Goal: Task Accomplishment & Management: Manage account settings

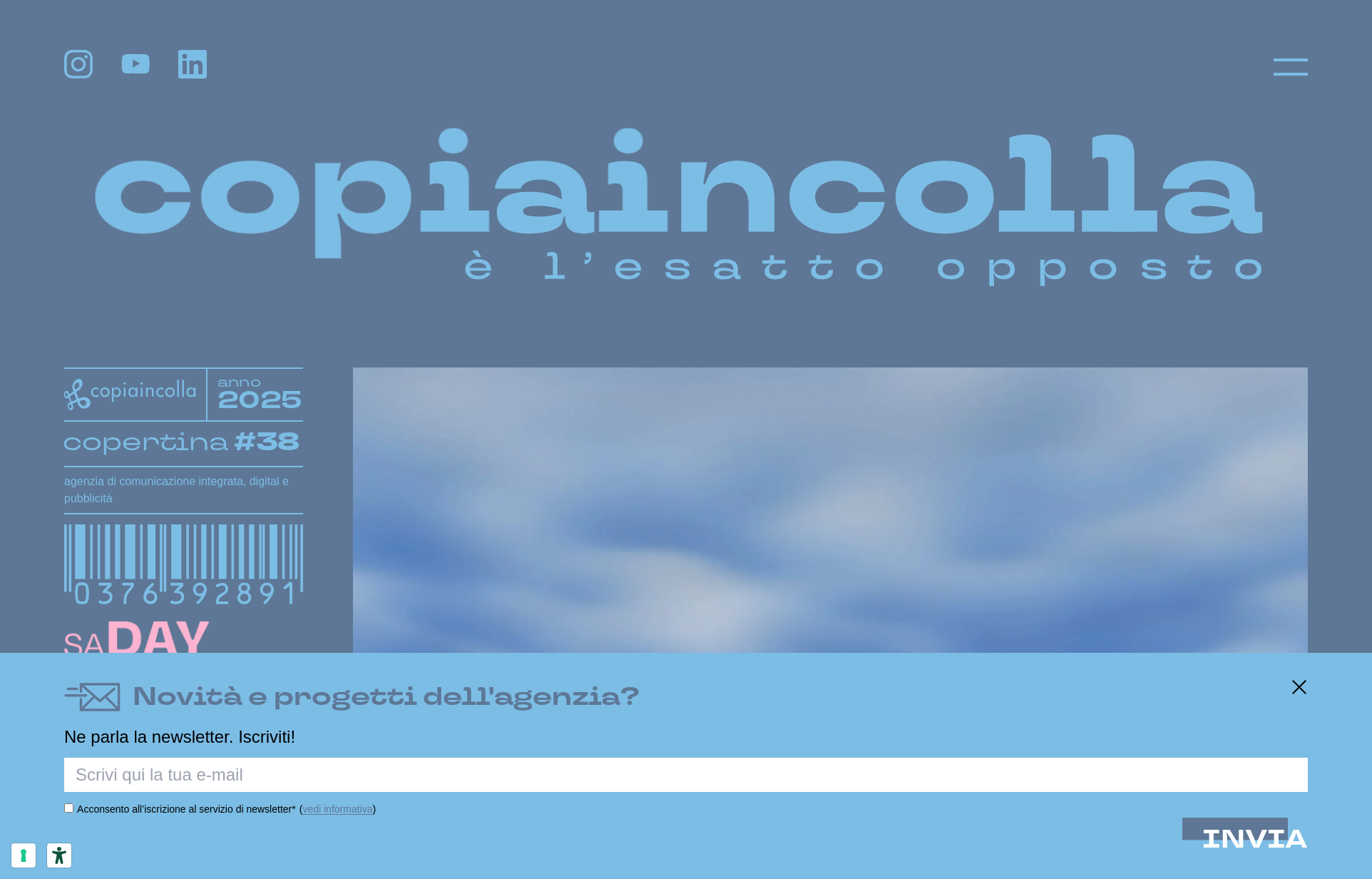
scroll to position [2, 0]
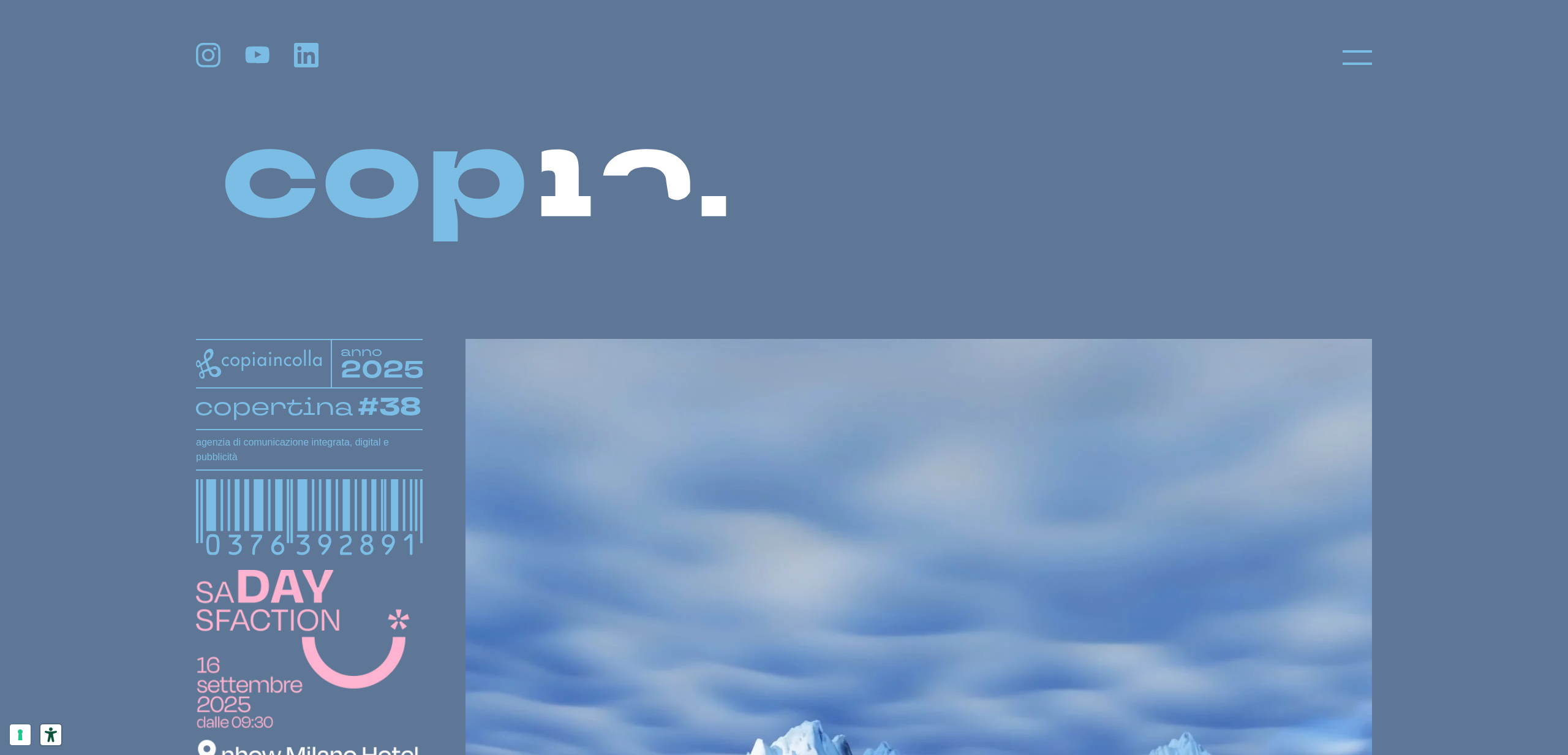
click at [45, 736] on icon "Strumenti di accessibilità" at bounding box center [51, 735] width 12 height 15
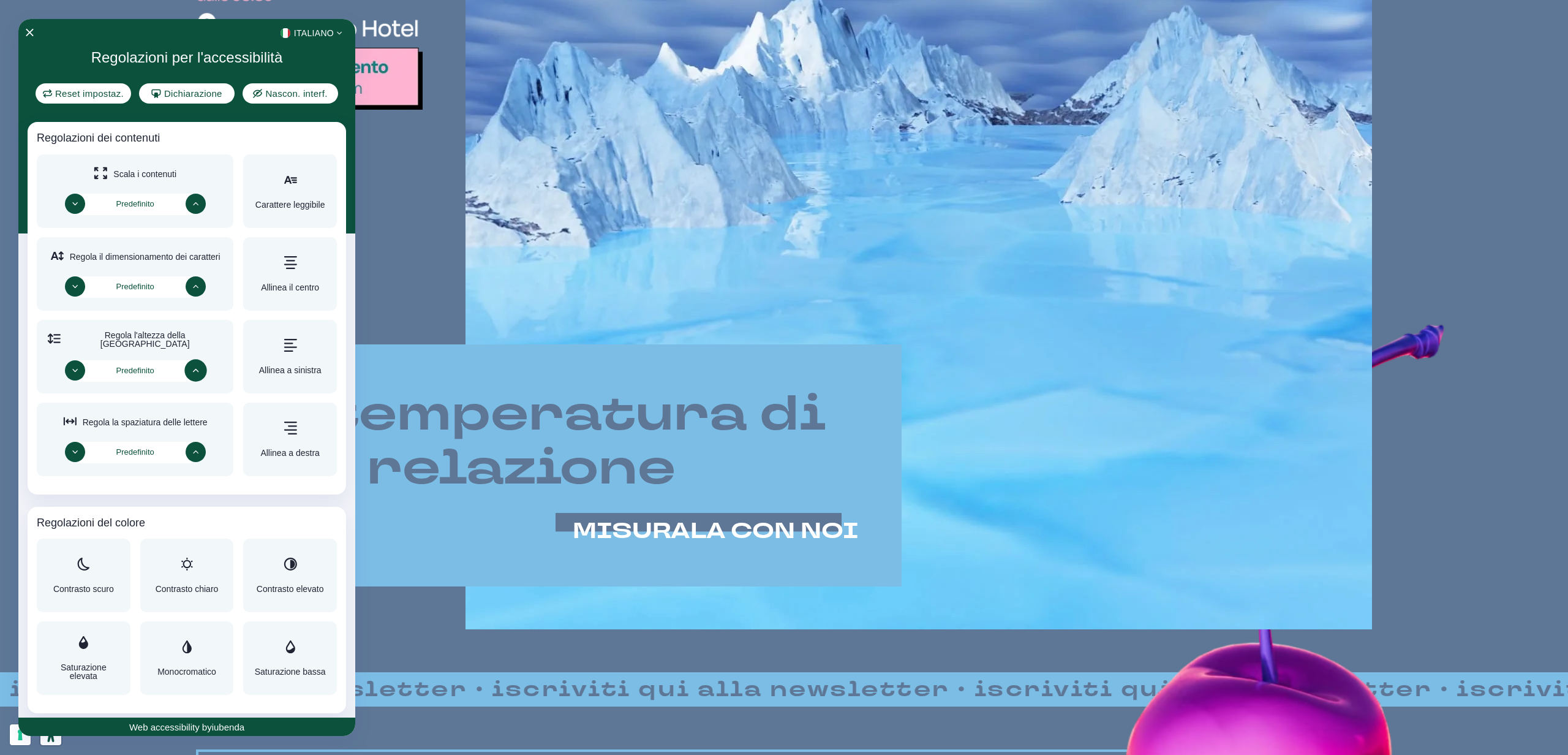
scroll to position [727, 0]
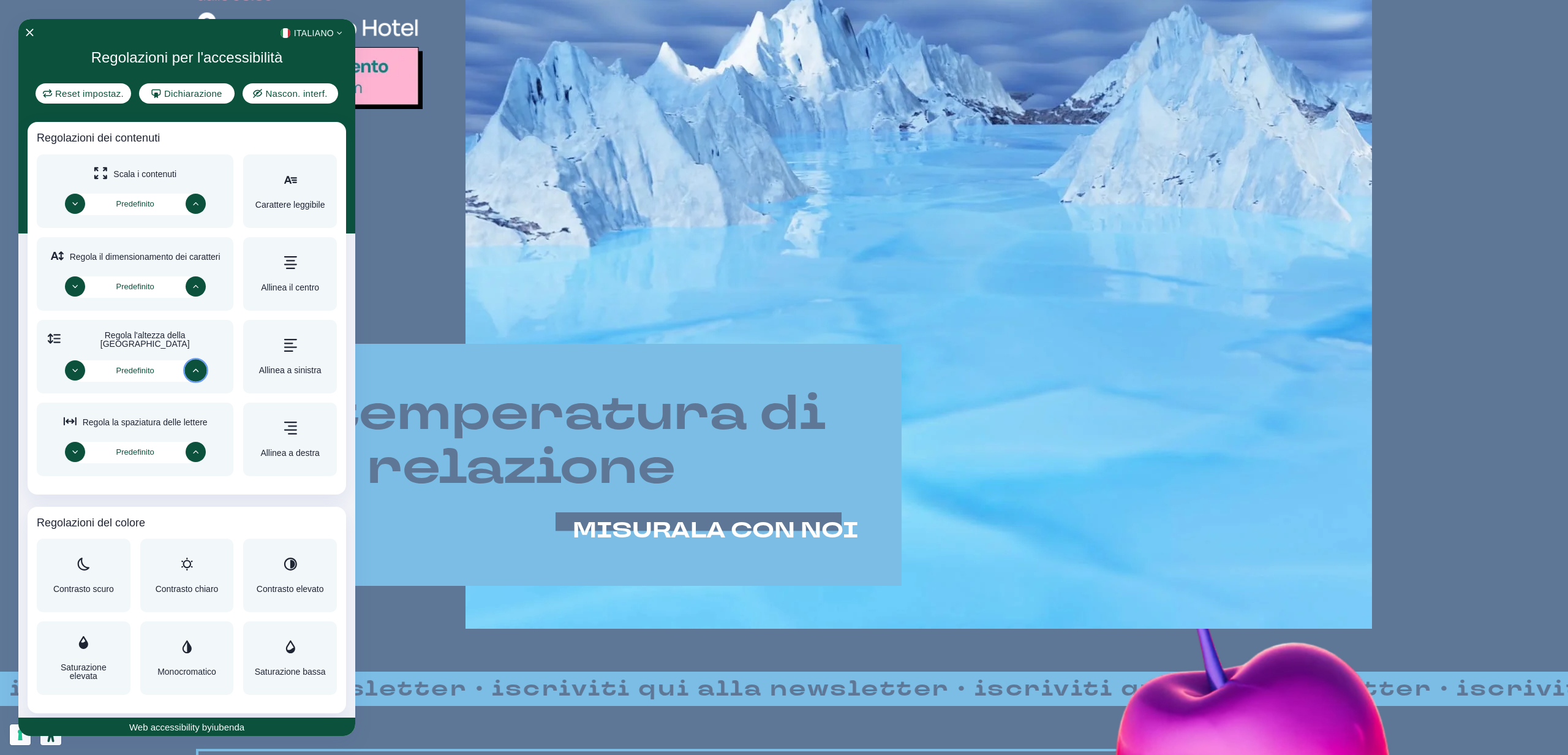
click at [198, 364] on button "Aumenta" at bounding box center [196, 370] width 22 height 22
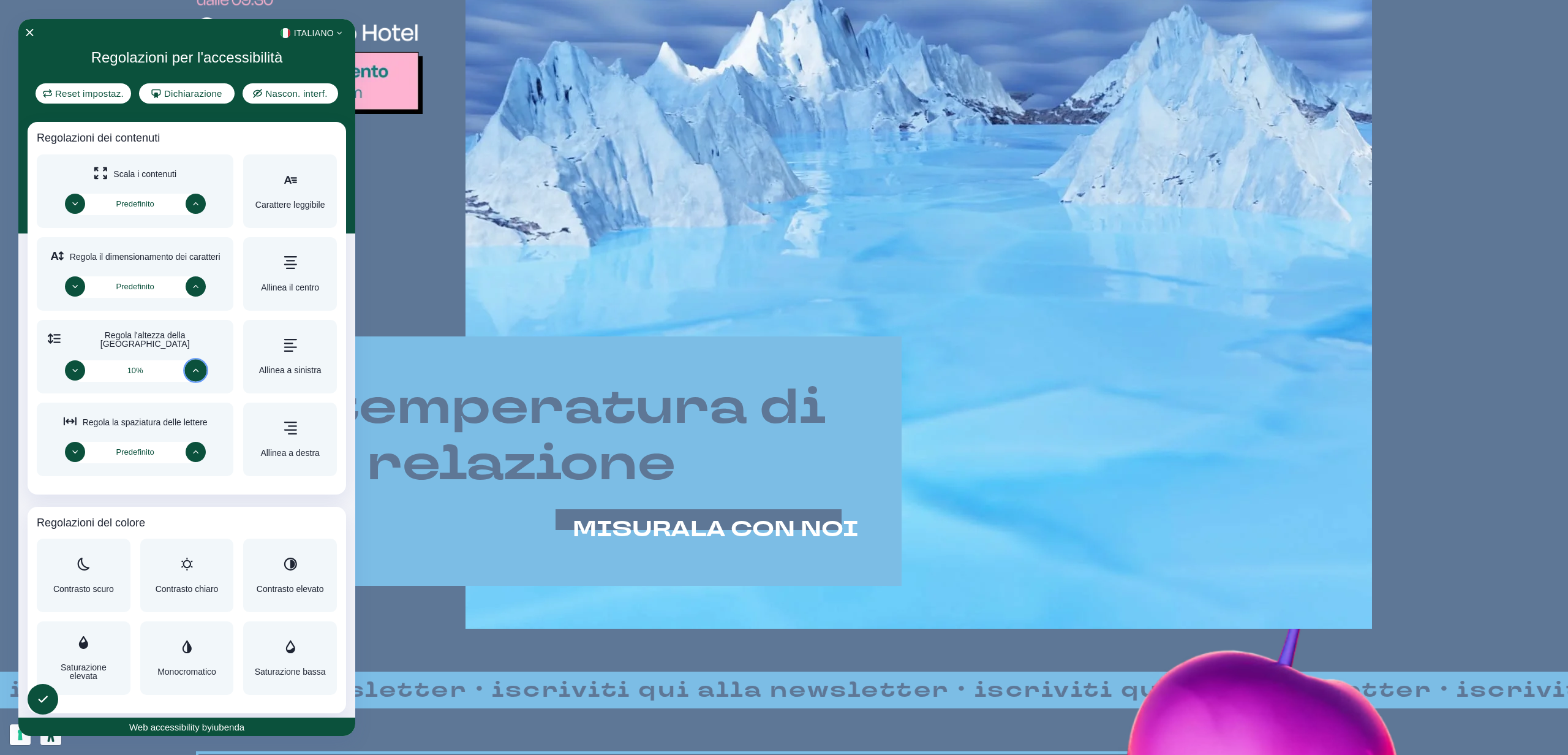
click at [198, 364] on button "Aumenta" at bounding box center [196, 370] width 22 height 22
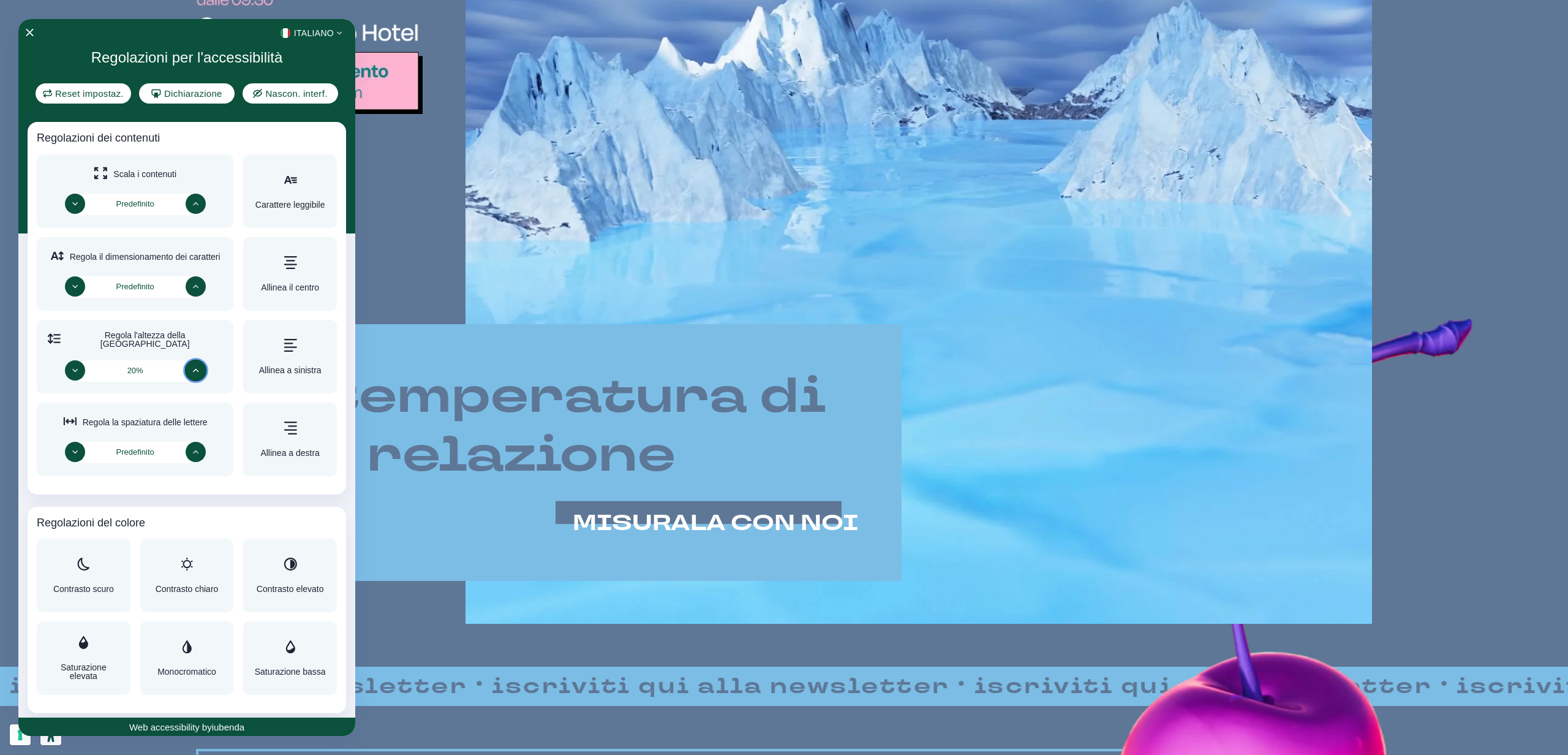
click at [198, 364] on div "<svg xmlns="http://www.w3.org/2000/svg" xml:space="preserve" viewBox="0 0 50 33…" at bounding box center [187, 378] width 337 height 717
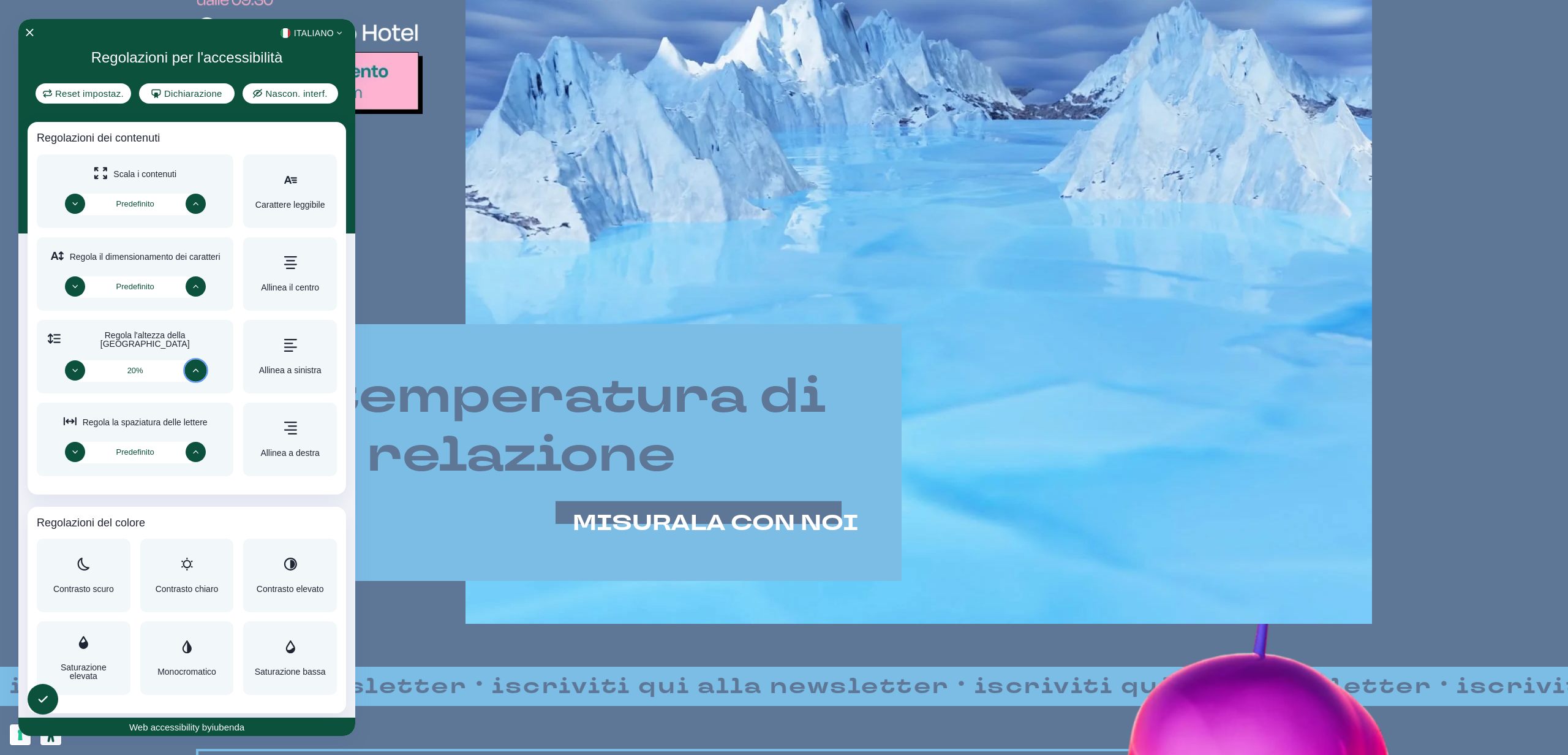
click at [198, 364] on button "Aumenta" at bounding box center [196, 370] width 22 height 22
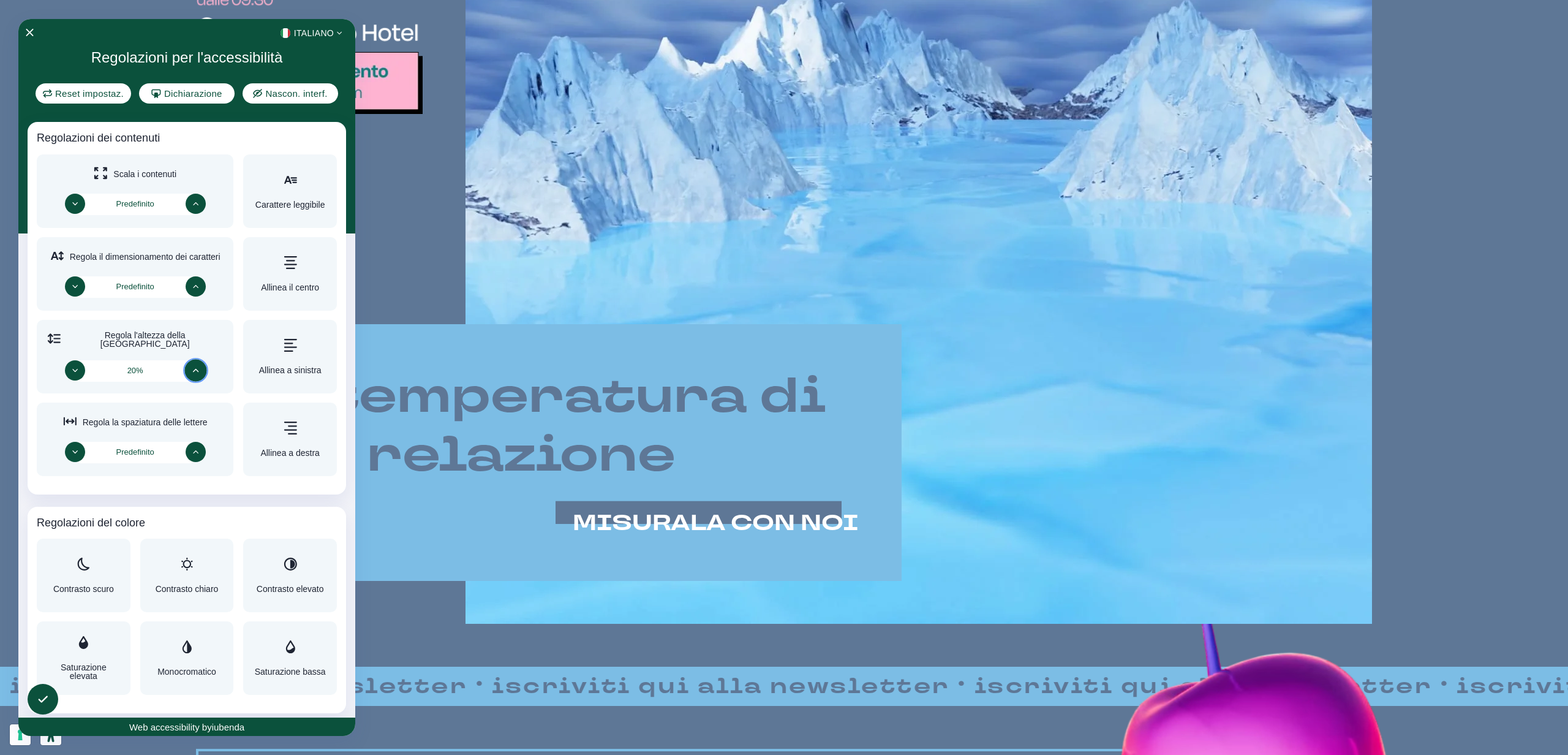
scroll to position [737, 0]
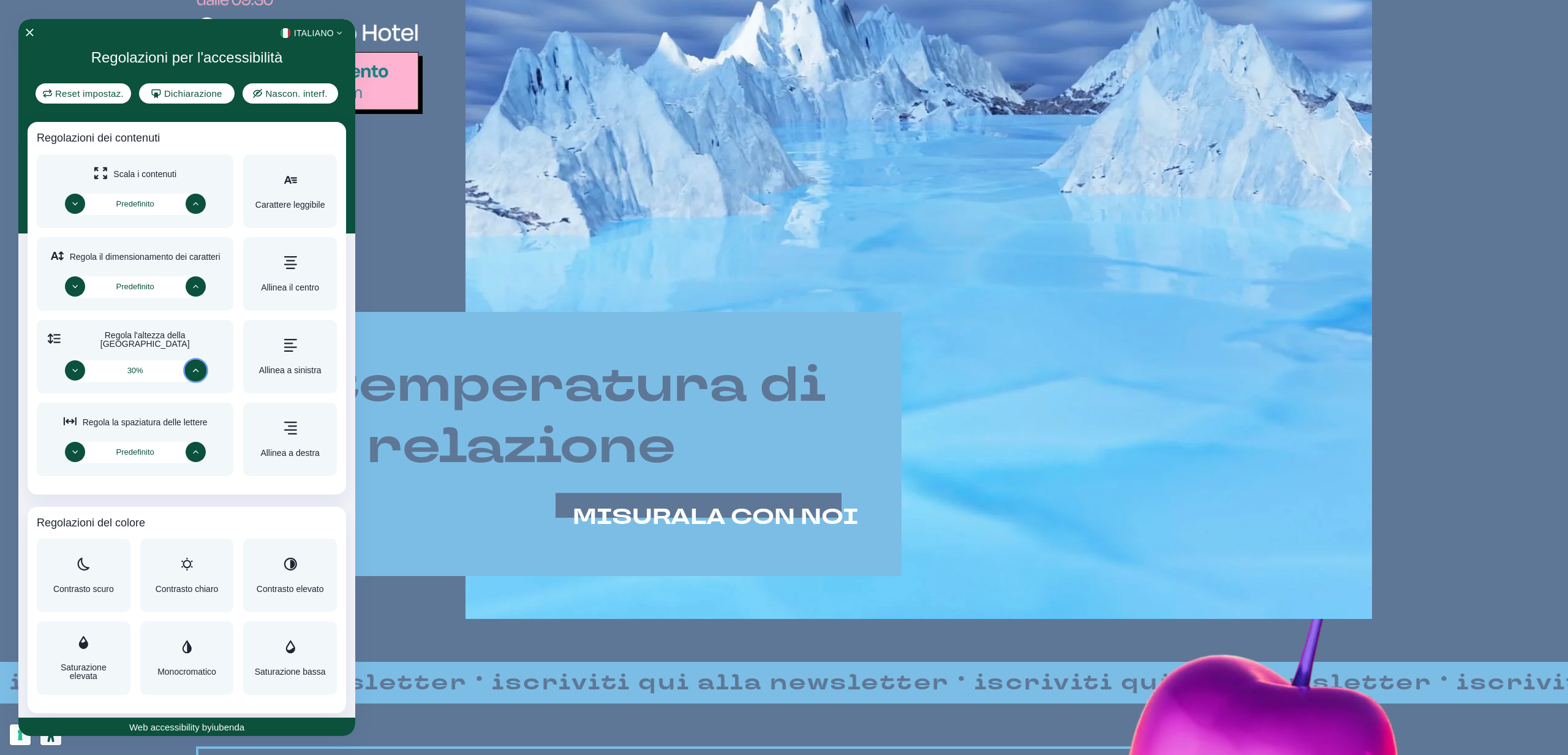
click at [82, 370] on div "30%" at bounding box center [136, 371] width 123 height 22
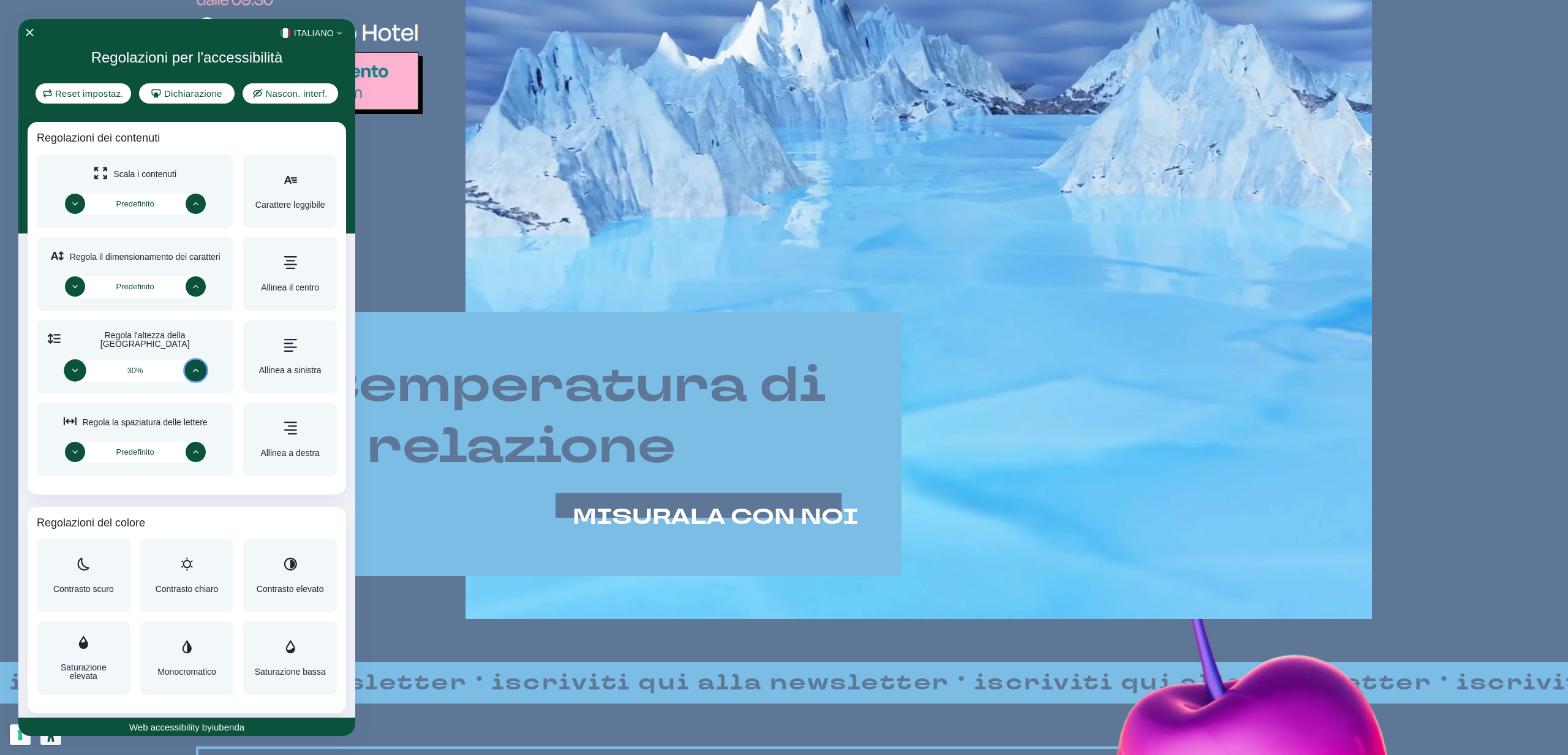
click at [76, 370] on button "Diminuisci" at bounding box center [75, 370] width 22 height 22
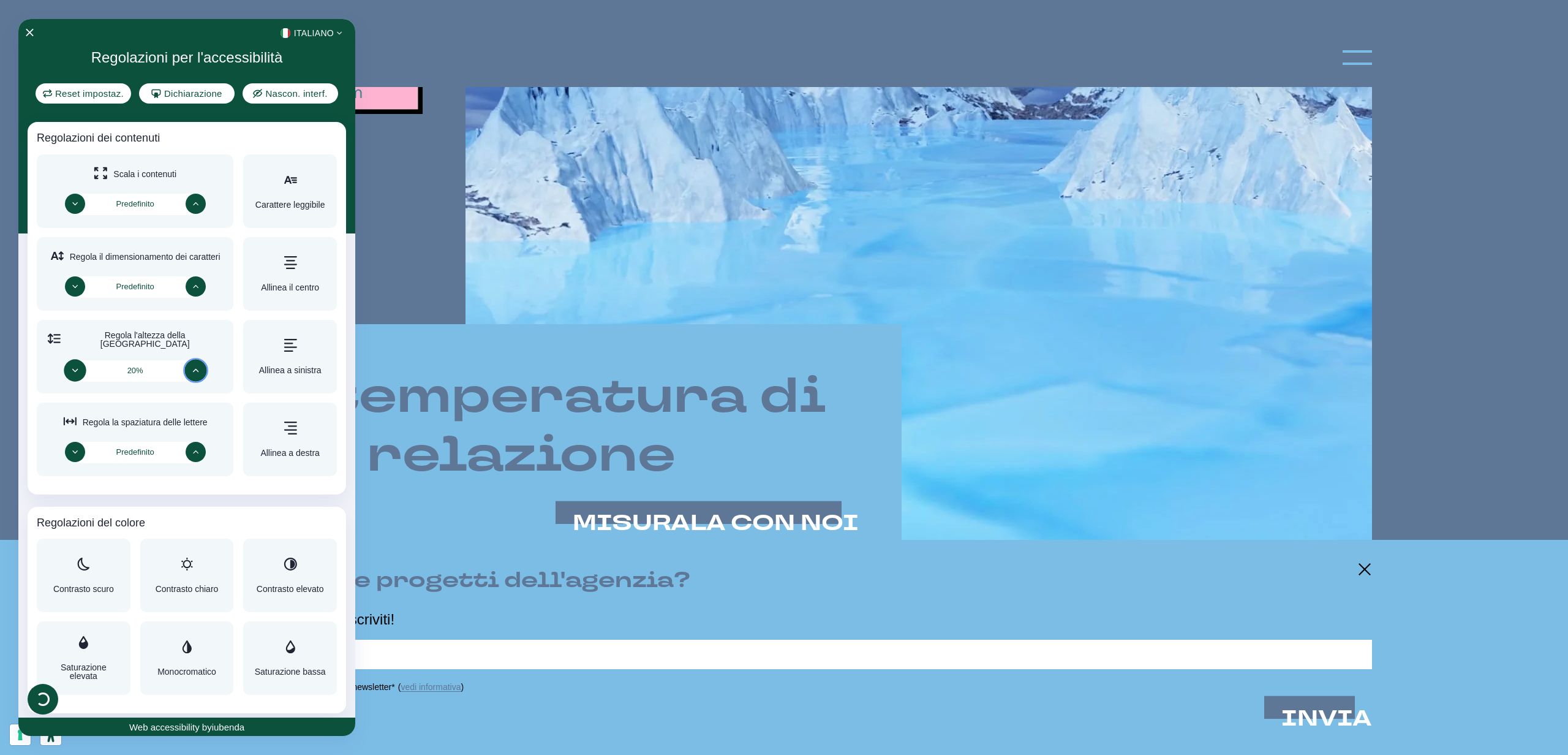
click at [76, 370] on div "<svg xmlns="http://www.w3.org/2000/svg" xml:space="preserve" viewBox="0 0 50 33…" at bounding box center [187, 378] width 337 height 717
click at [76, 370] on button "Diminuisci" at bounding box center [75, 370] width 22 height 22
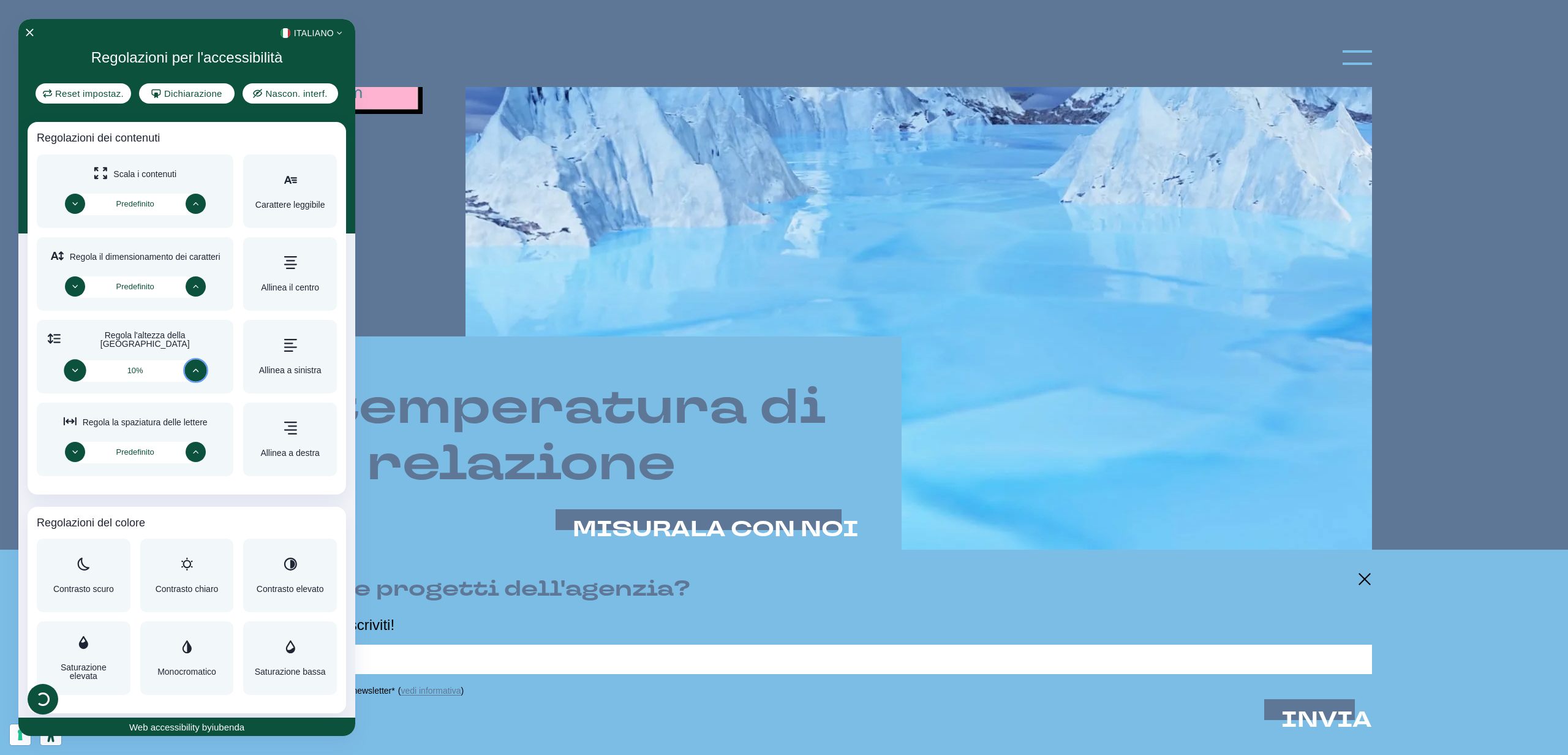
click at [76, 370] on div "<svg xmlns="http://www.w3.org/2000/svg" xml:space="preserve" viewBox="0 0 50 33…" at bounding box center [187, 378] width 337 height 717
click at [74, 369] on icon "Diminuisci" at bounding box center [74, 370] width 5 height 4
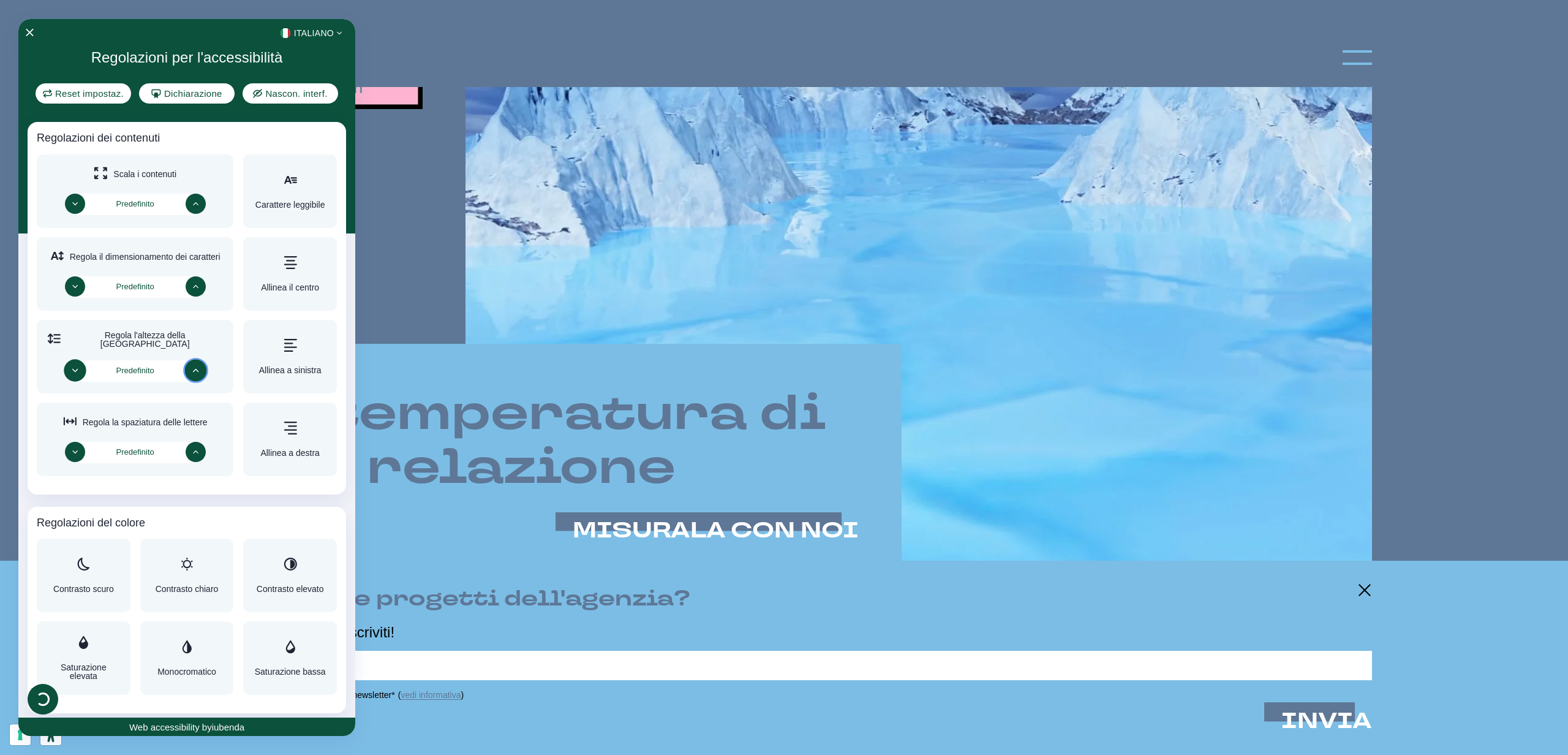
scroll to position [722, 0]
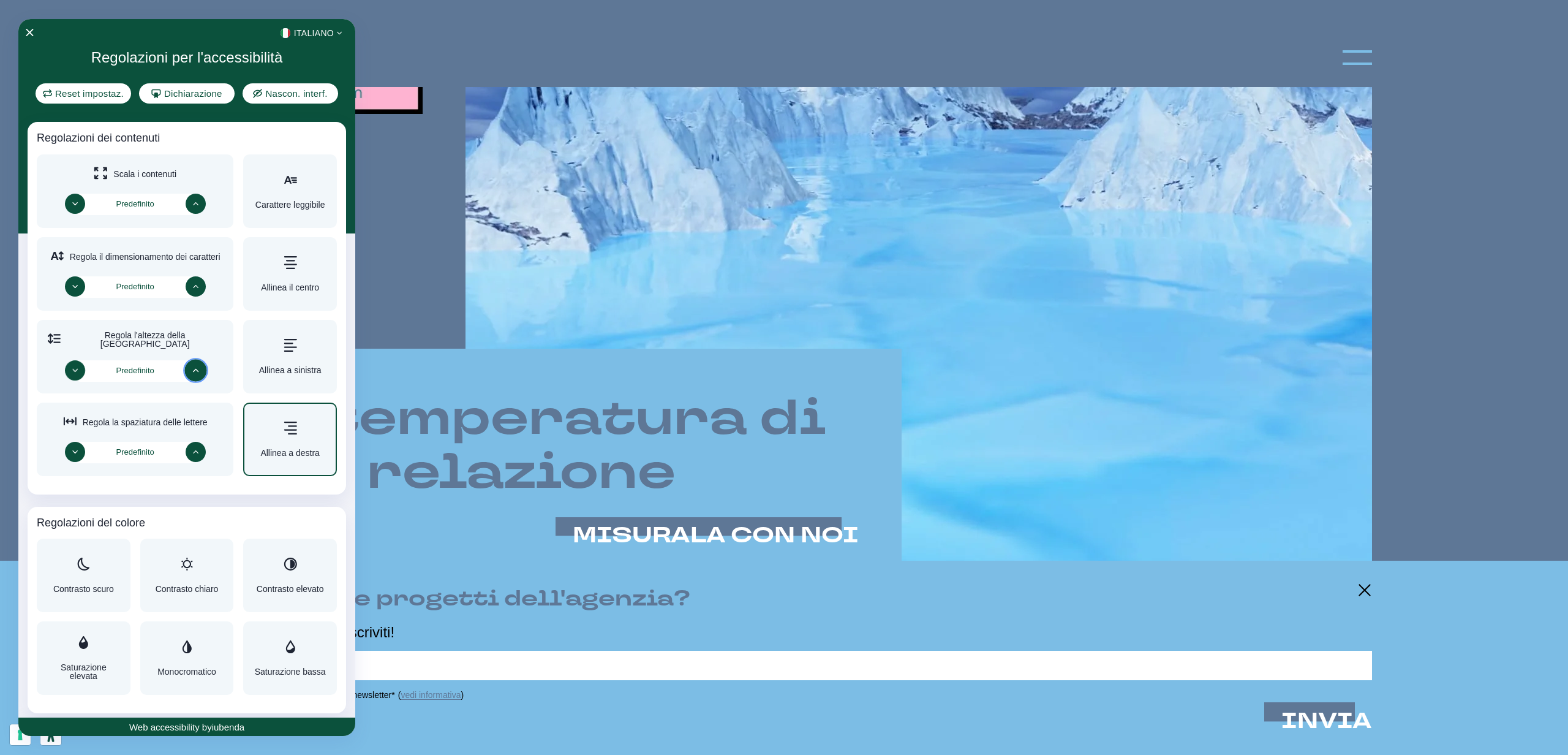
click at [267, 446] on div "Allinea a destra" at bounding box center [290, 439] width 60 height 36
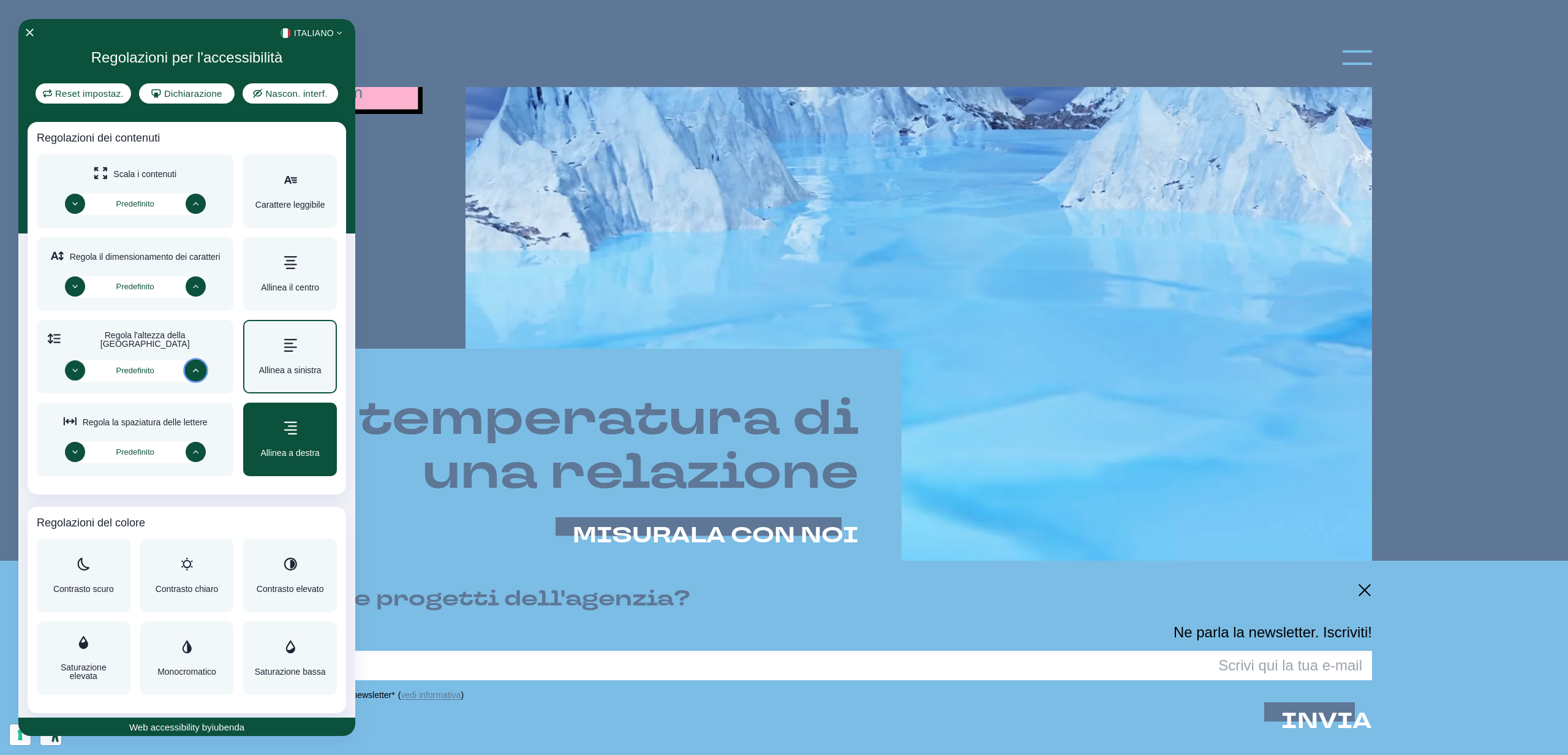
click at [276, 360] on div "Allinea a sinistra" at bounding box center [290, 356] width 63 height 36
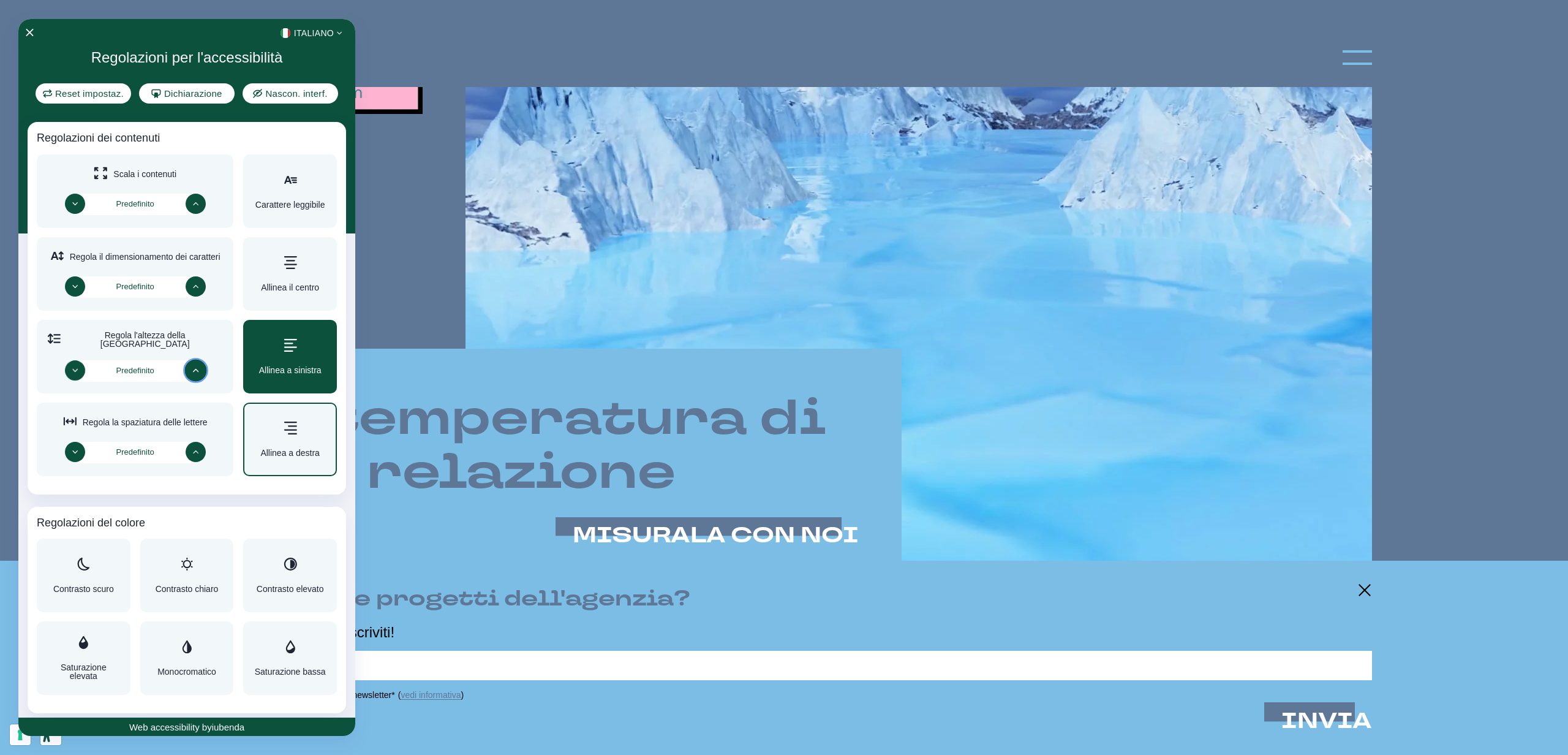
click at [273, 429] on div "Regolazioni per l'accessibilità" at bounding box center [290, 428] width 60 height 15
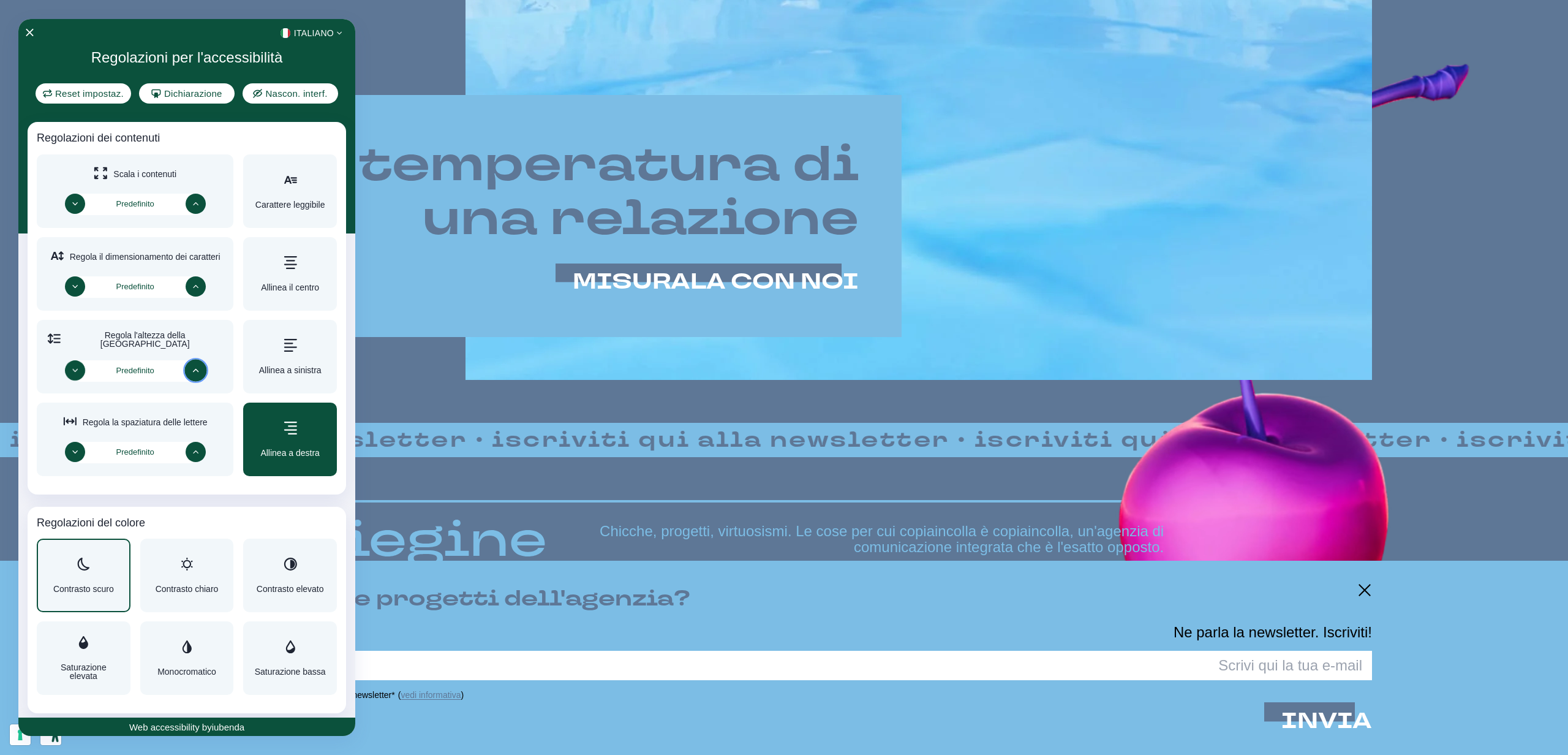
scroll to position [976, 0]
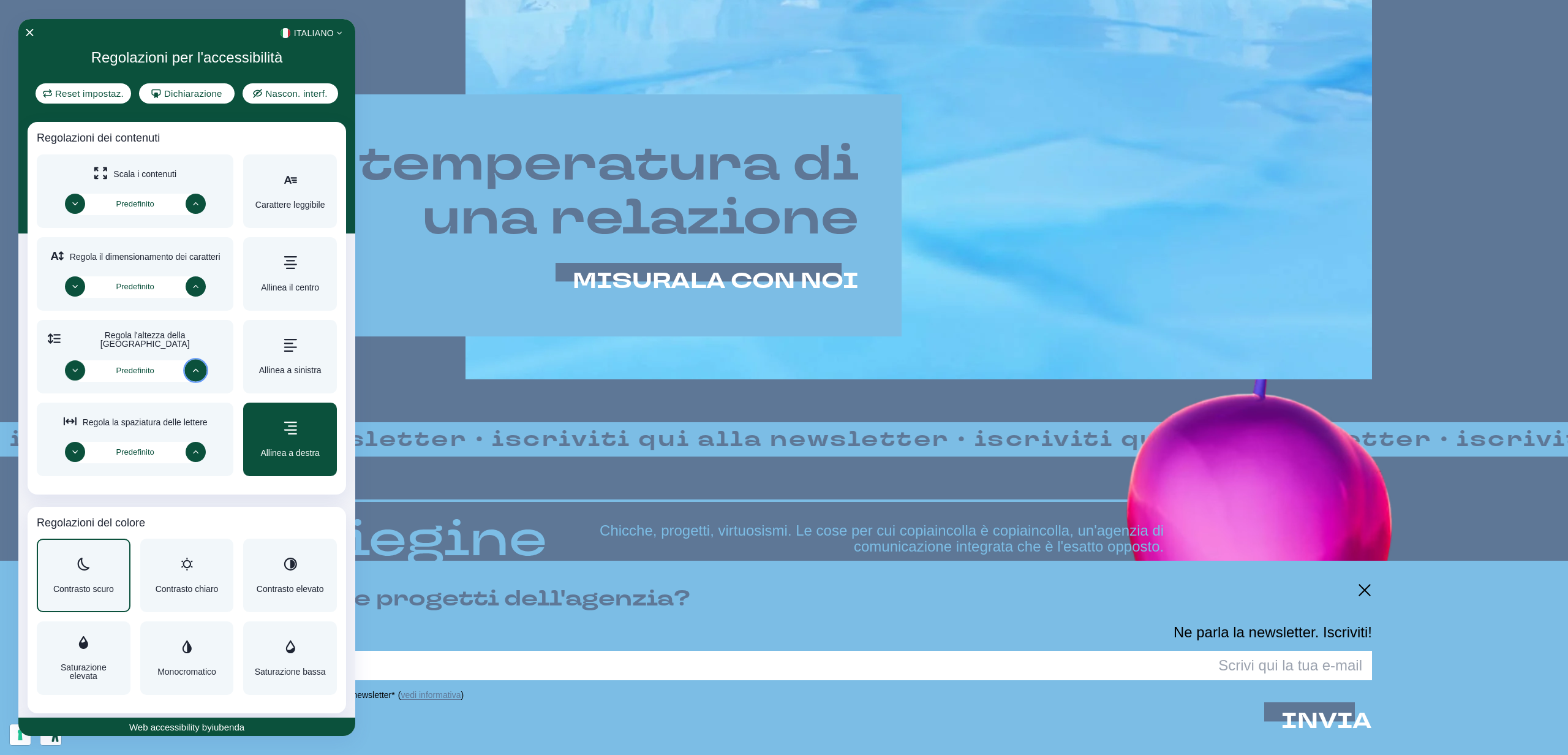
click at [90, 584] on span "Contrasto scuro" at bounding box center [83, 589] width 60 height 9
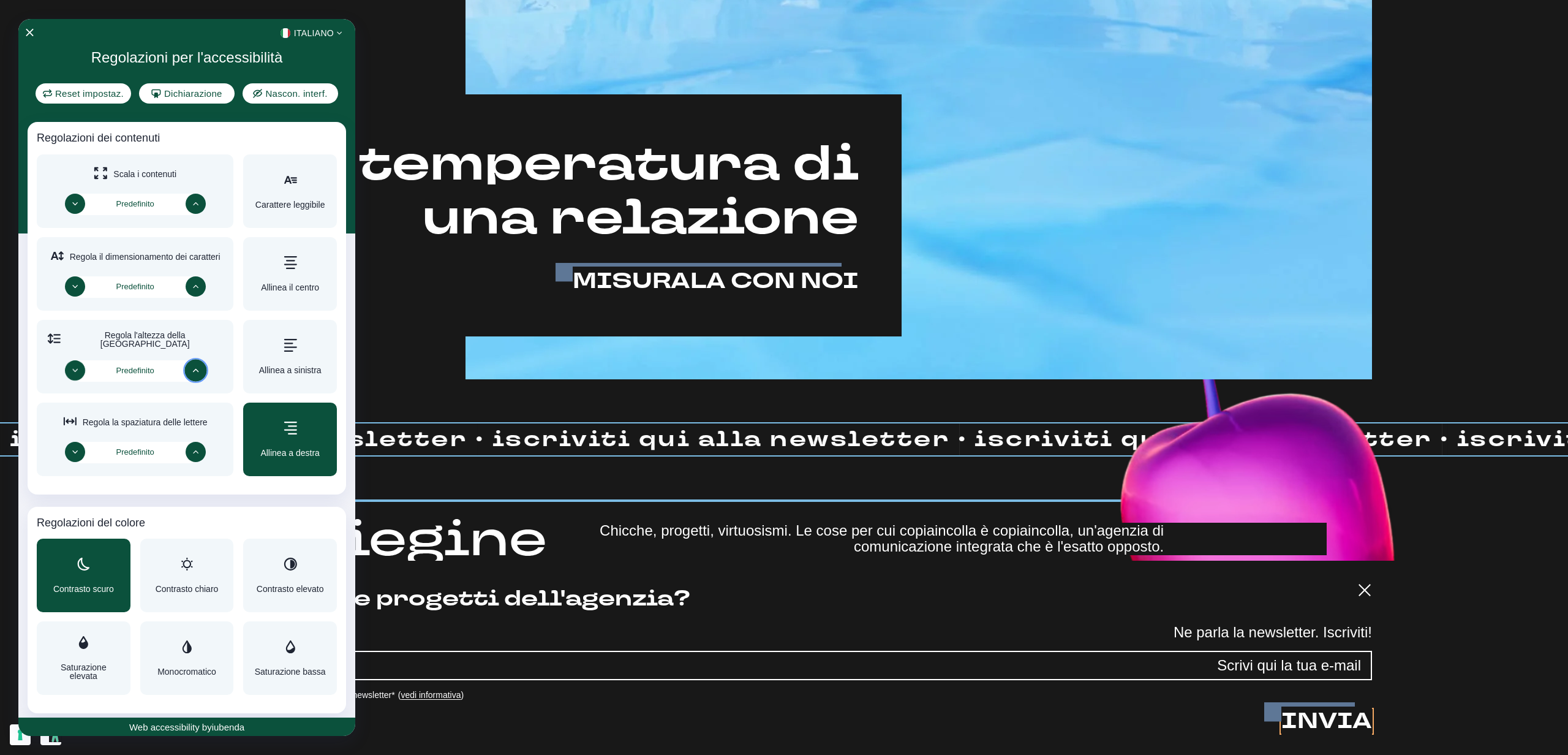
click at [90, 584] on span "Contrasto scuro" at bounding box center [83, 589] width 60 height 9
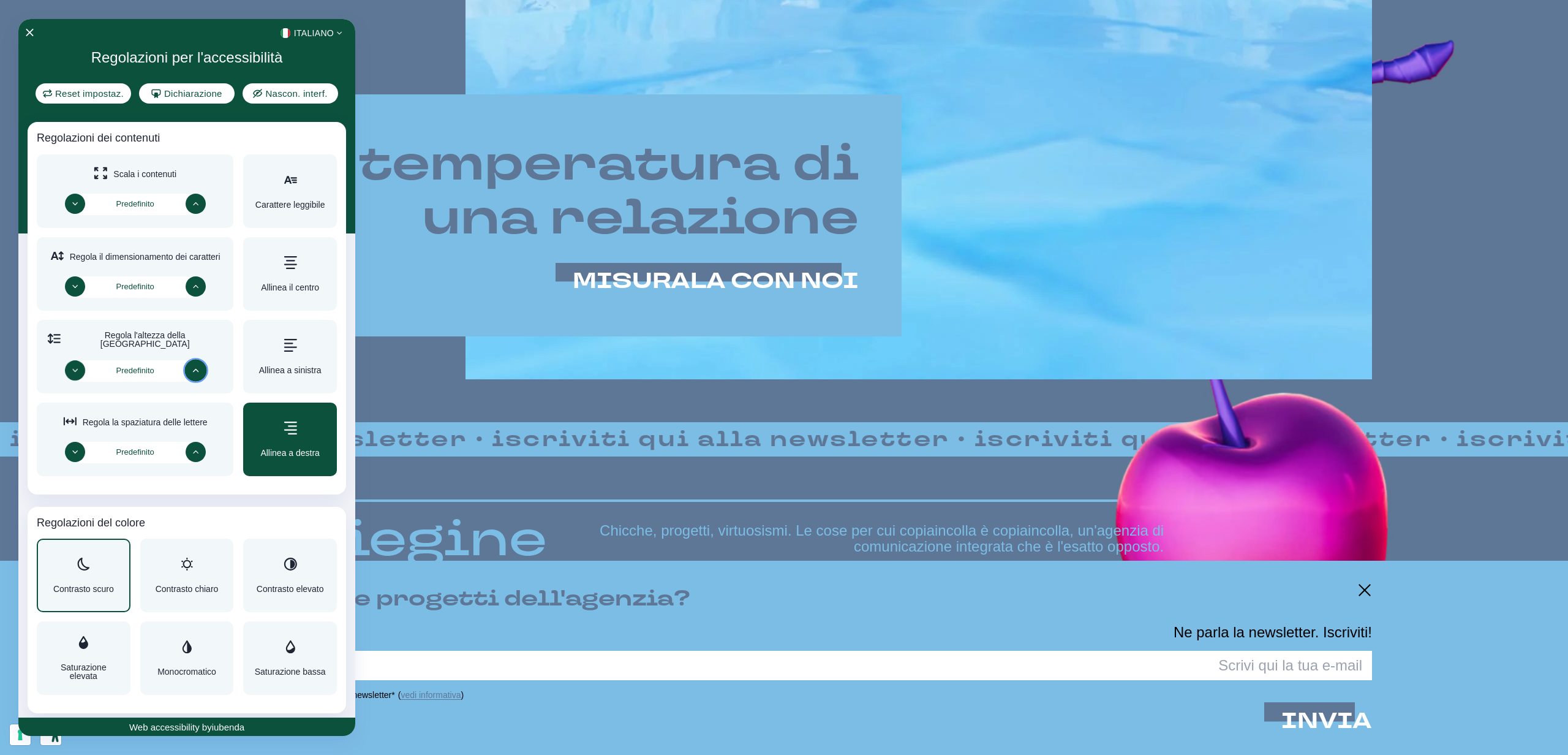
click at [90, 584] on span "Contrasto scuro" at bounding box center [83, 589] width 60 height 9
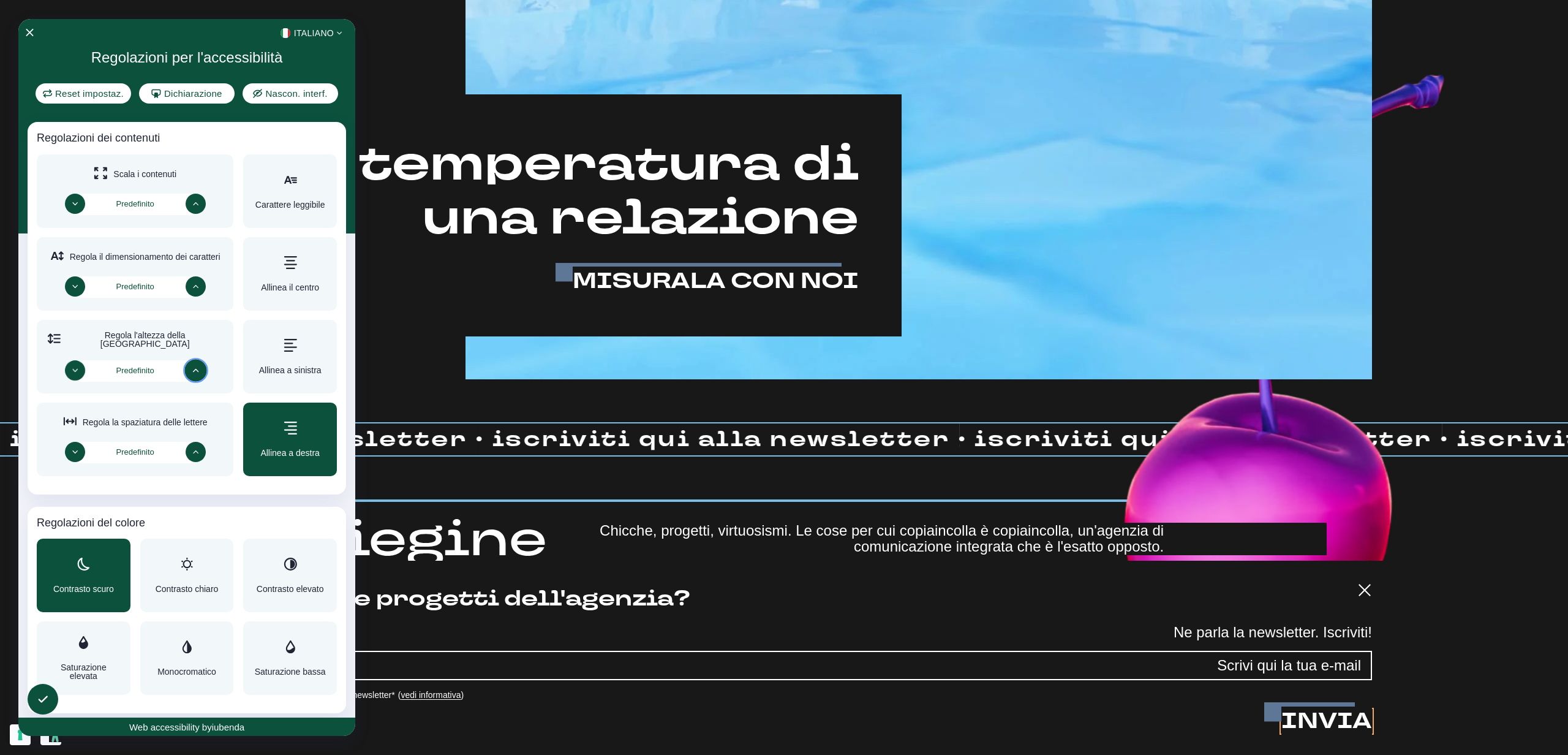
click at [90, 584] on span "Contrasto scuro" at bounding box center [83, 589] width 60 height 9
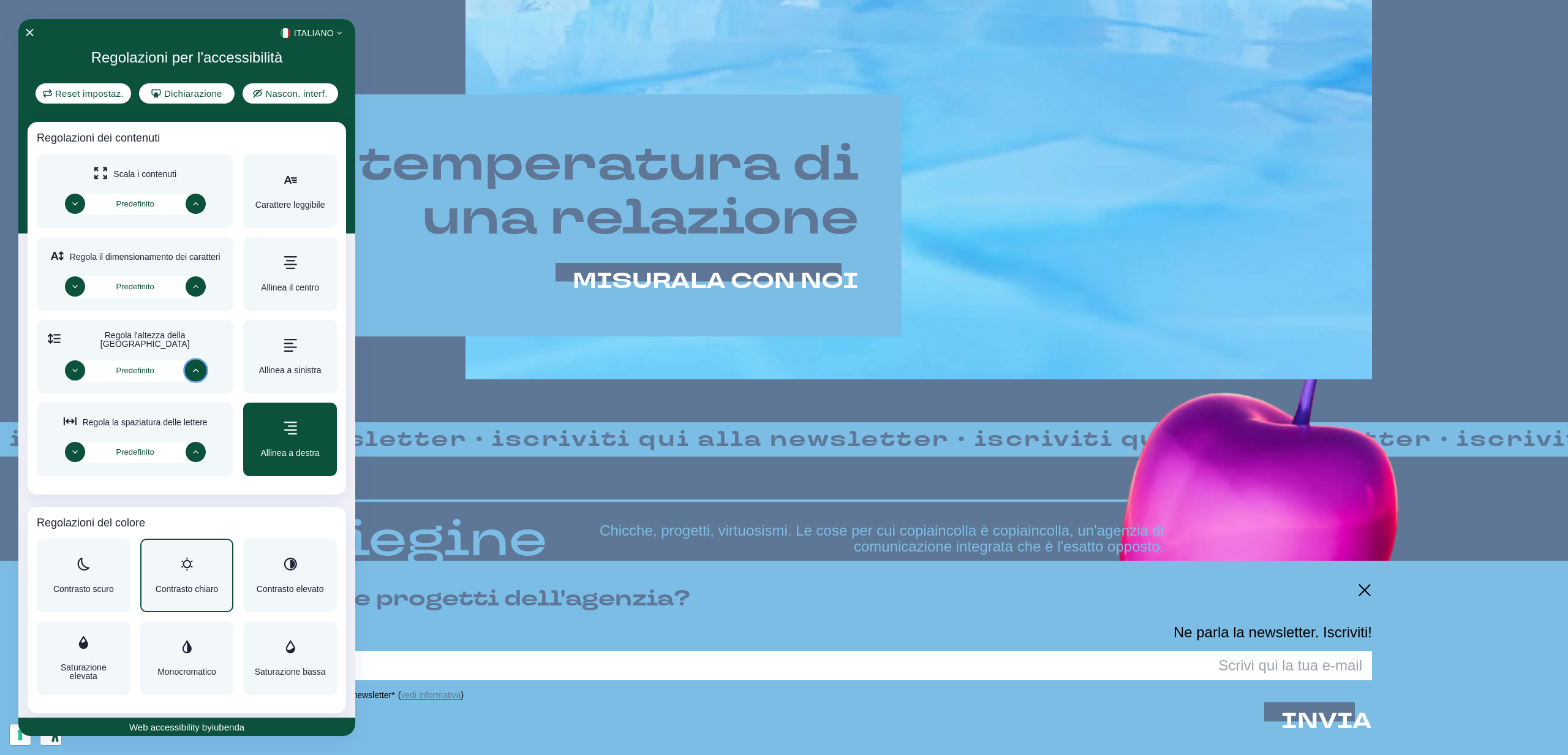
click at [192, 588] on span "Contrasto chiaro" at bounding box center [187, 589] width 63 height 9
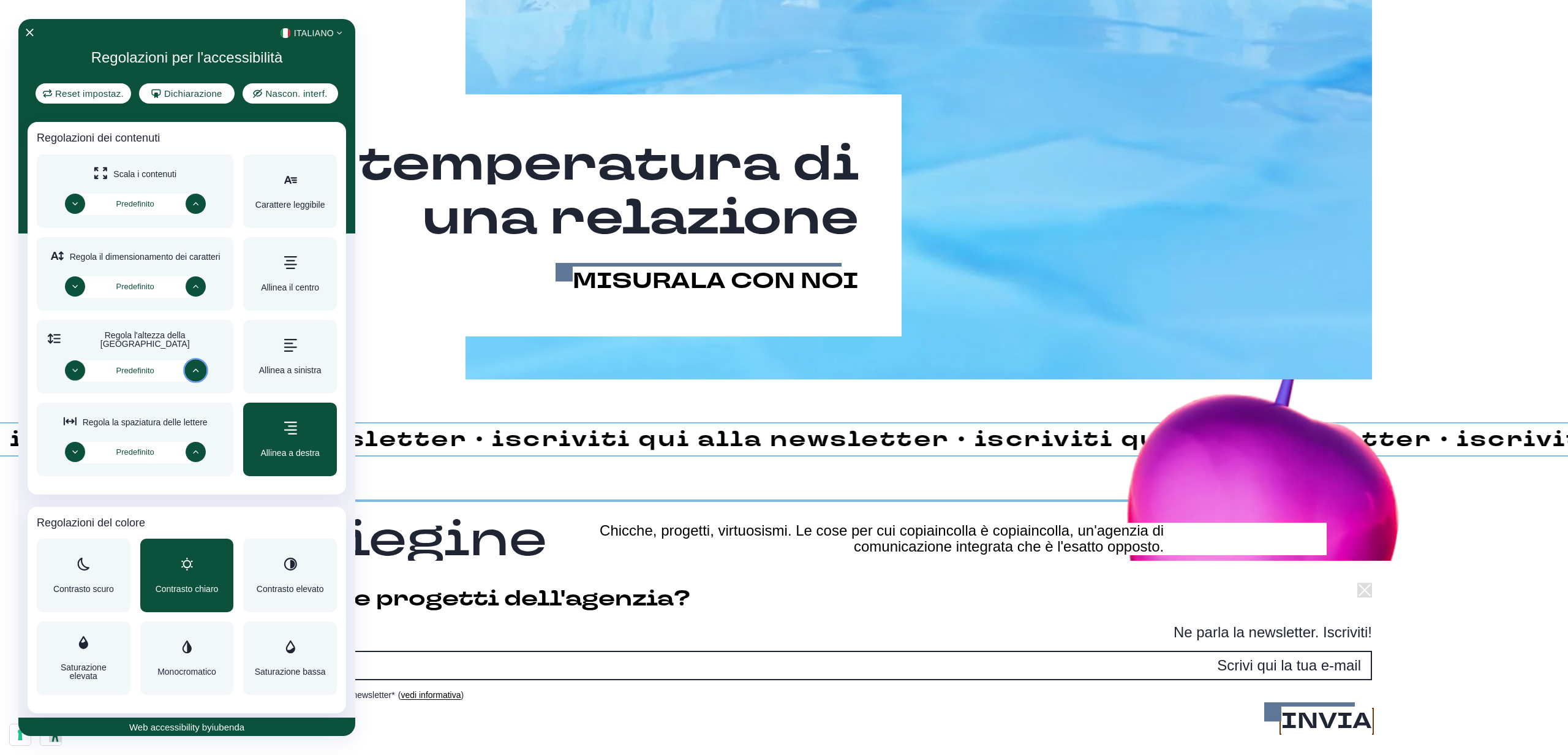
click at [192, 588] on span "Contrasto chiaro" at bounding box center [187, 589] width 63 height 9
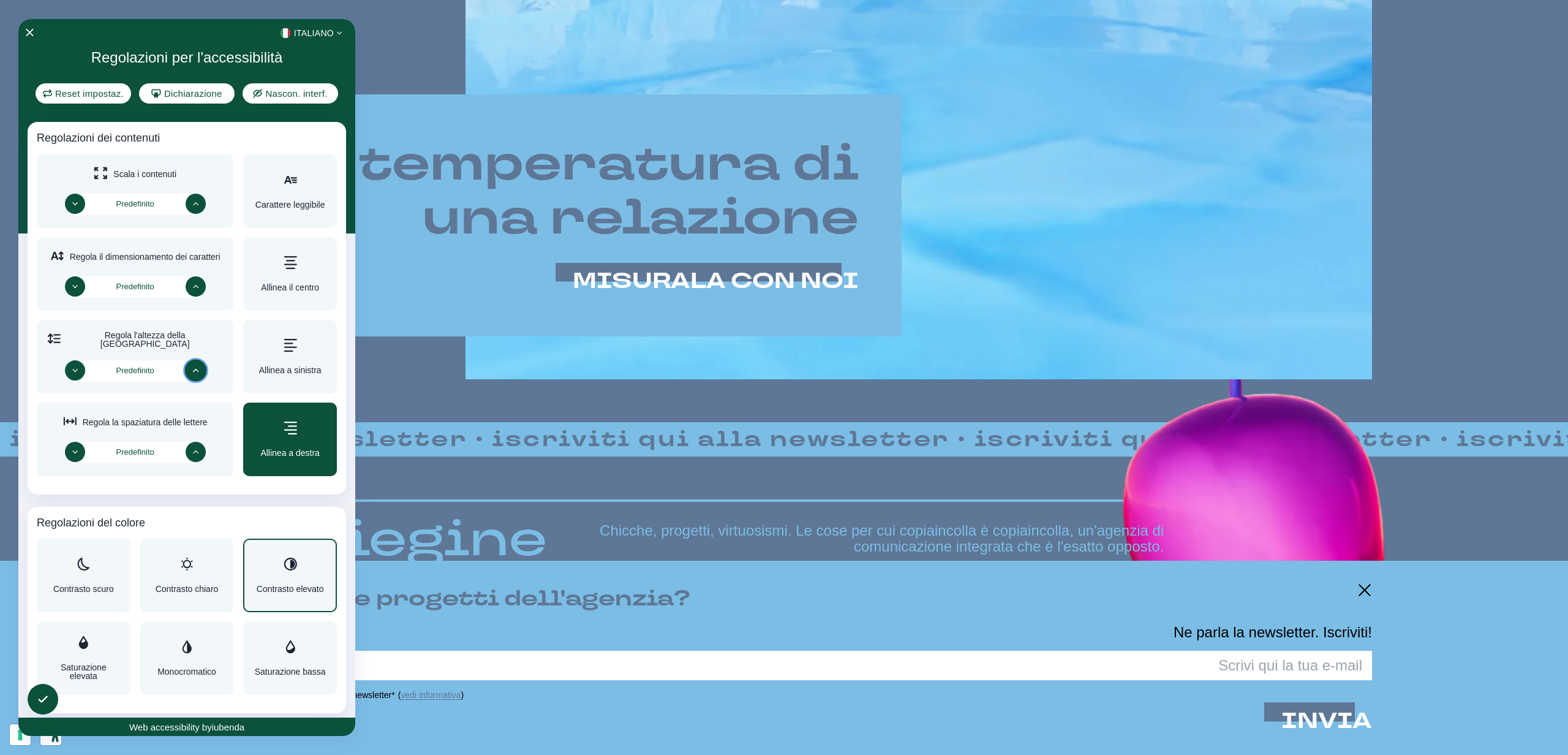
click at [287, 582] on div "Contrasto elevato" at bounding box center [290, 576] width 67 height 36
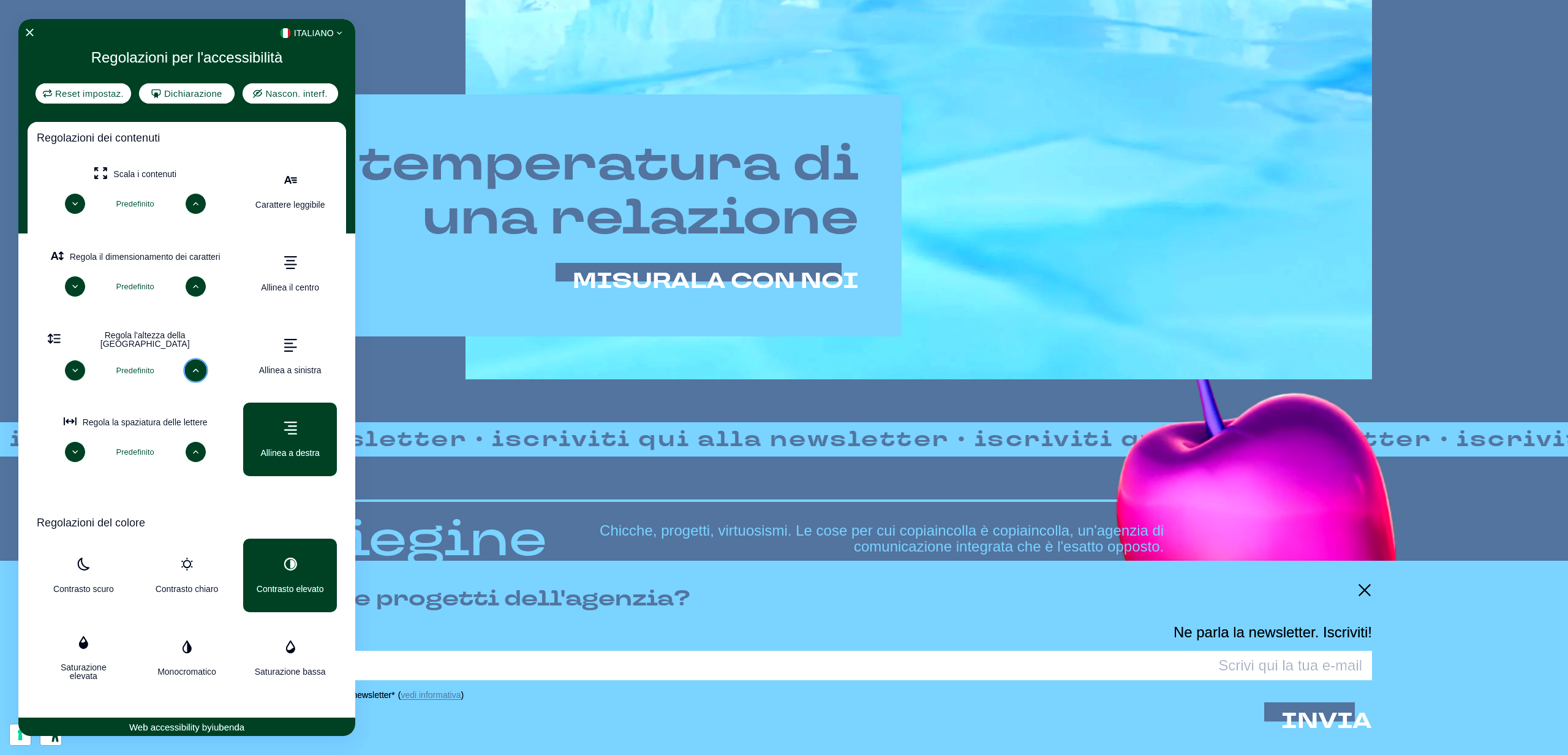
click at [287, 582] on div "Contrasto elevato" at bounding box center [290, 576] width 67 height 36
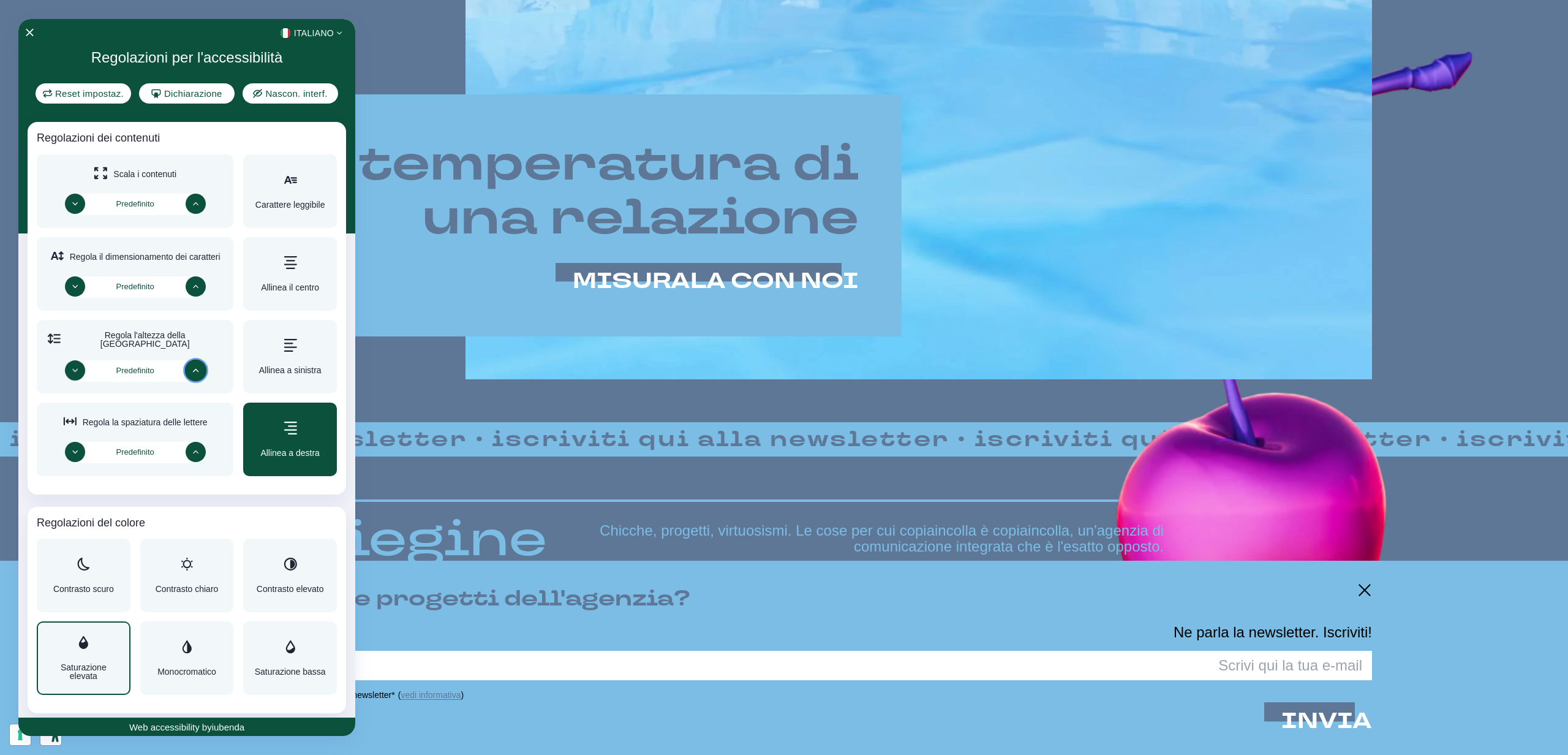
click at [110, 637] on div "Regolazioni per l'accessibilità" at bounding box center [83, 643] width 73 height 15
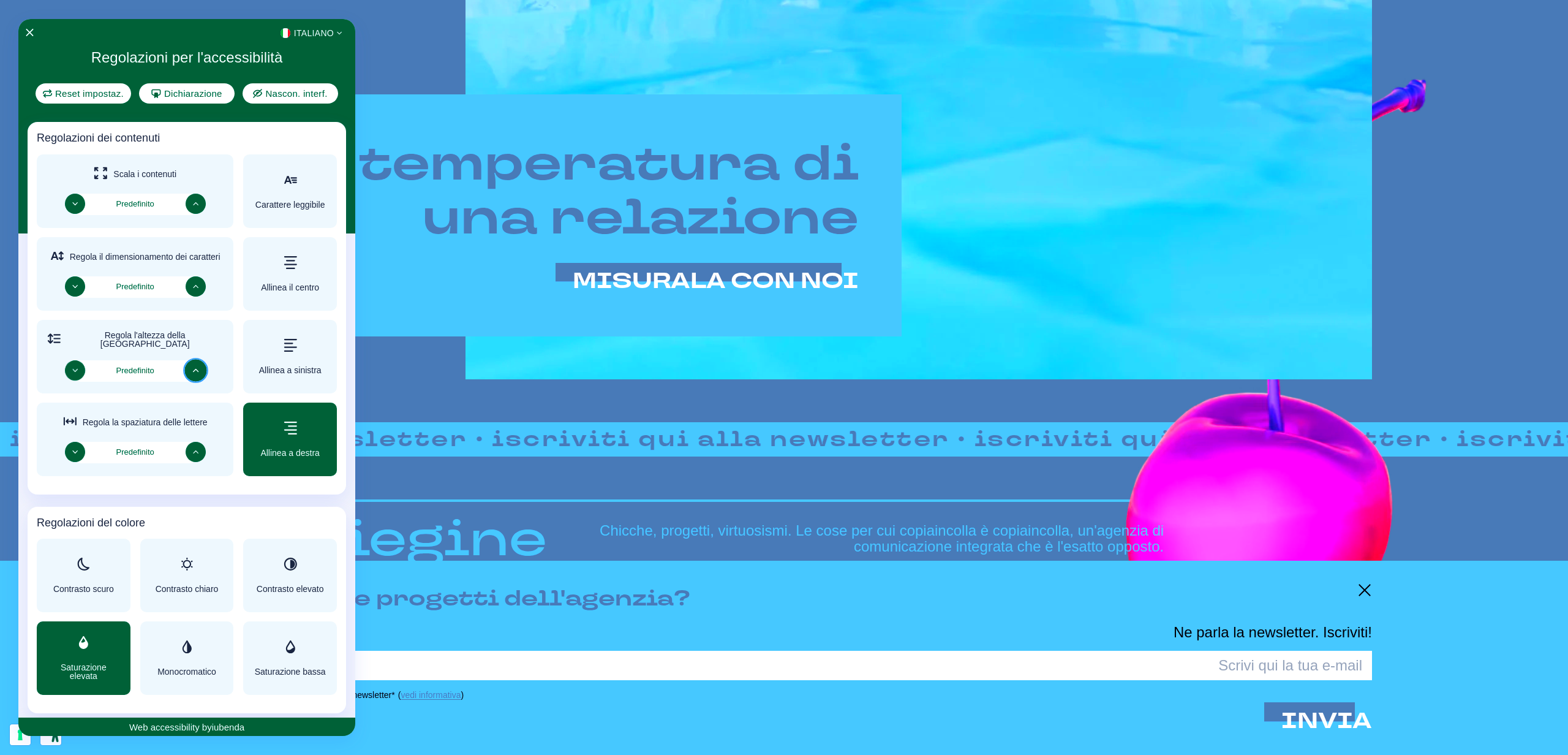
click at [110, 637] on div "Regolazioni per l'accessibilità" at bounding box center [83, 643] width 73 height 15
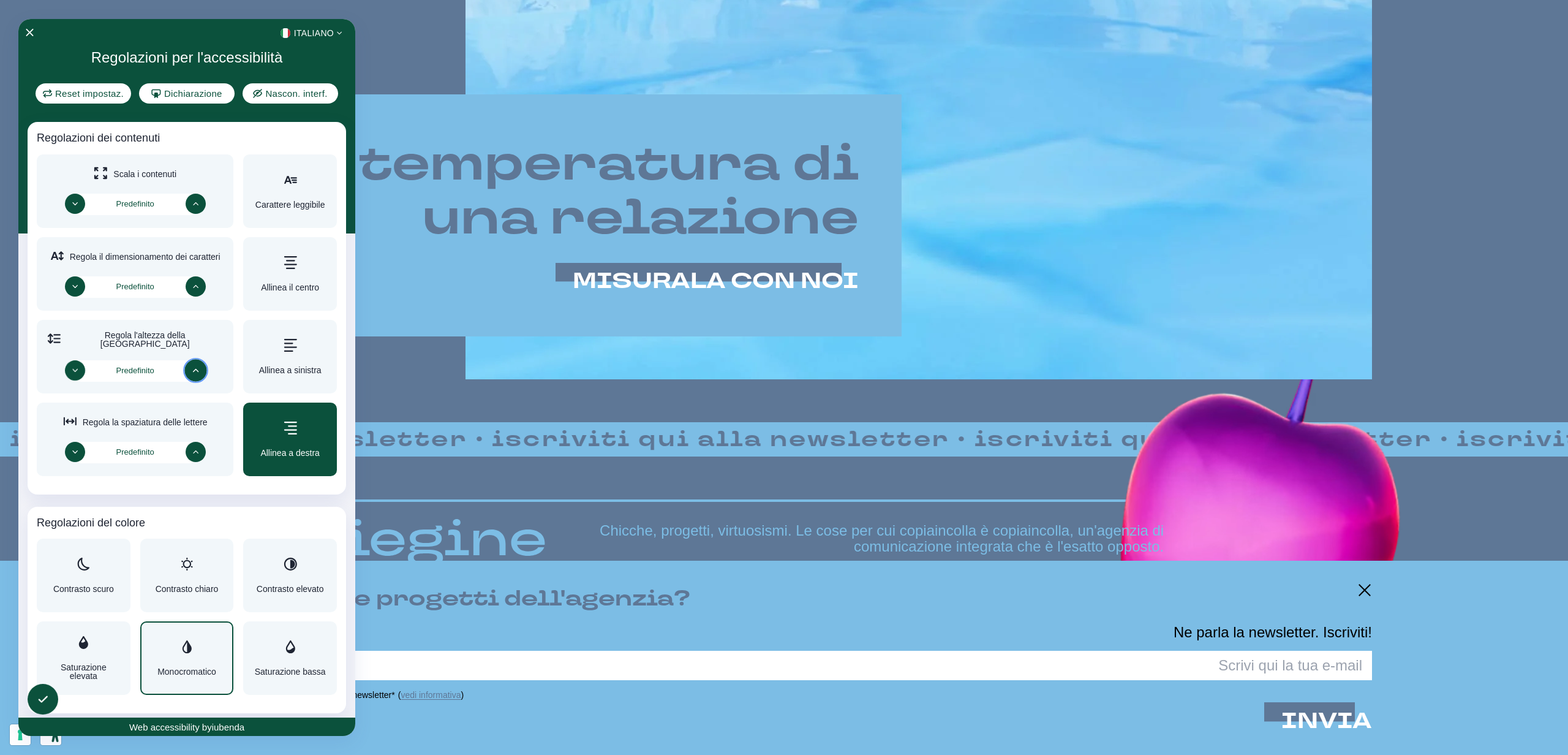
click at [184, 648] on icon "Regolazioni per l'accessibilità" at bounding box center [187, 646] width 9 height 13
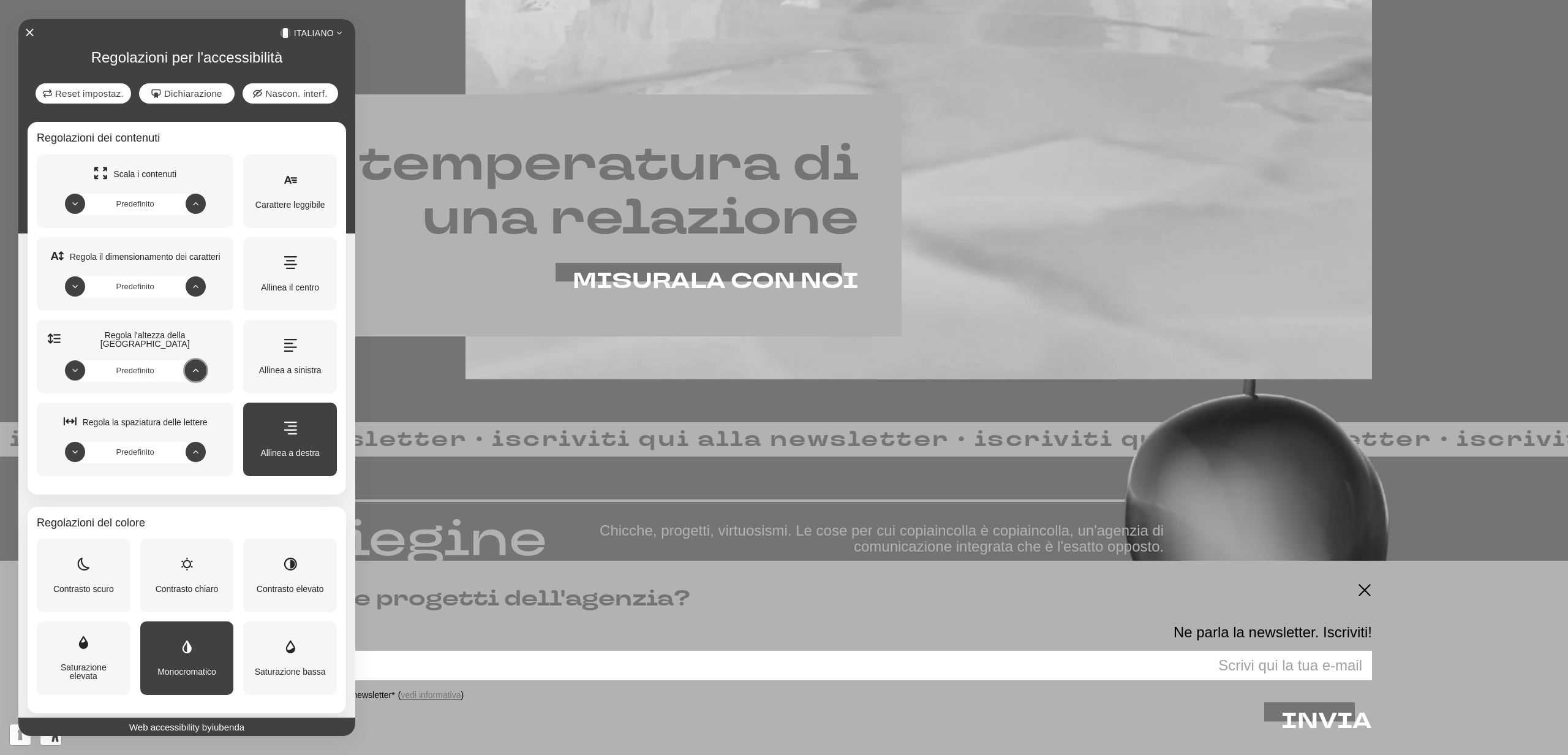
click at [181, 648] on icon "Regolazioni per l'accessibilità" at bounding box center [187, 646] width 13 height 13
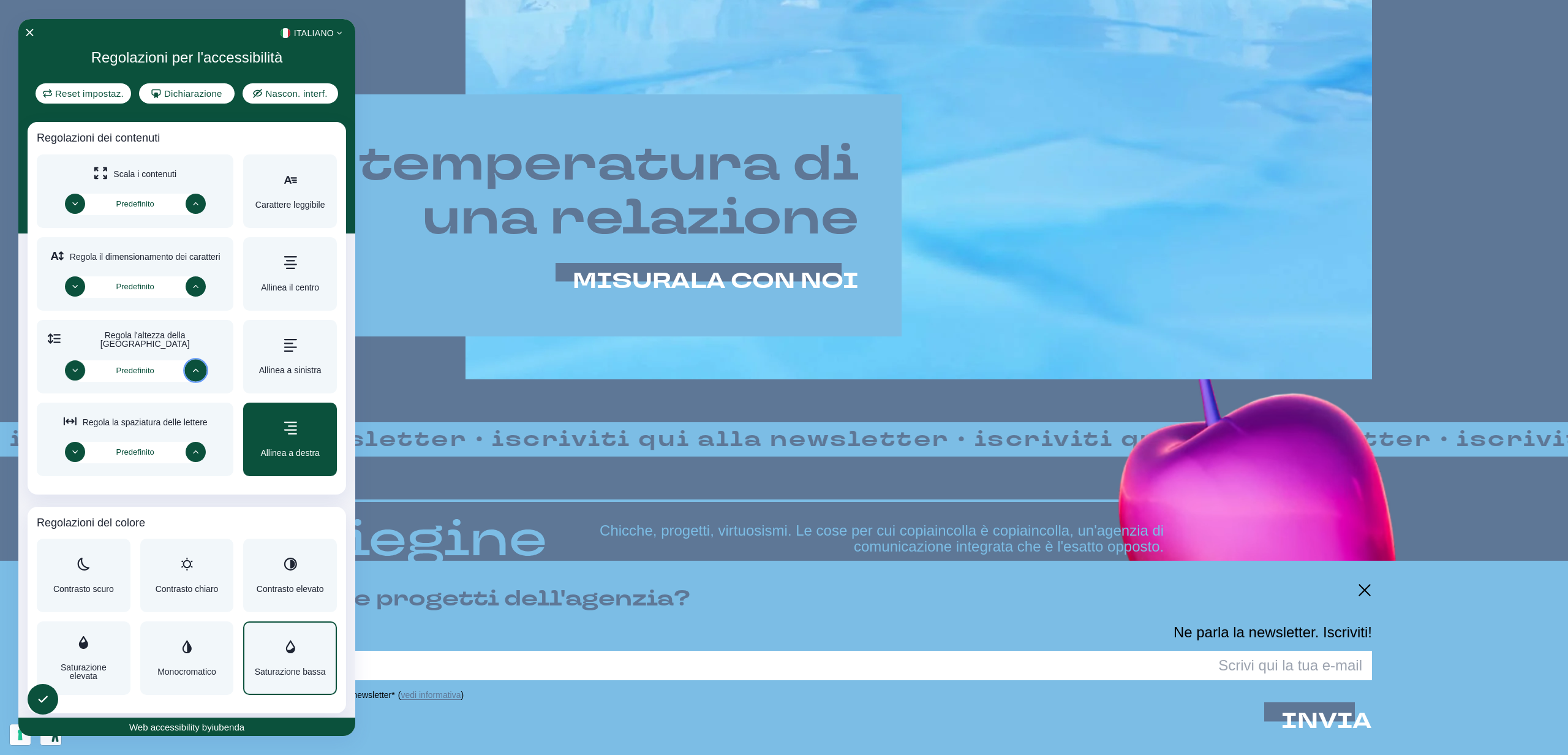
click at [273, 652] on div "Saturazione bassa" at bounding box center [290, 658] width 71 height 36
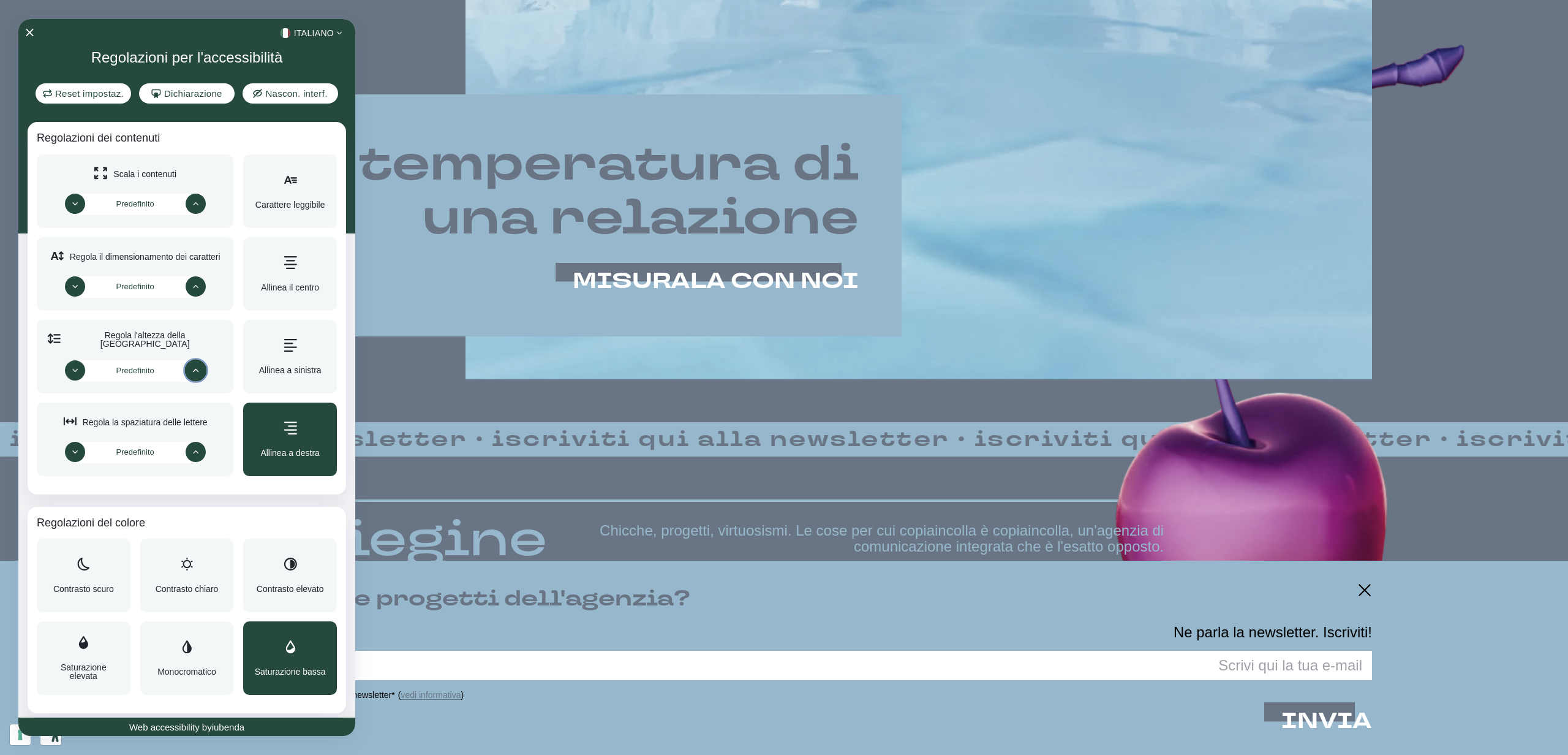
click at [273, 652] on div "Saturazione bassa" at bounding box center [290, 658] width 71 height 36
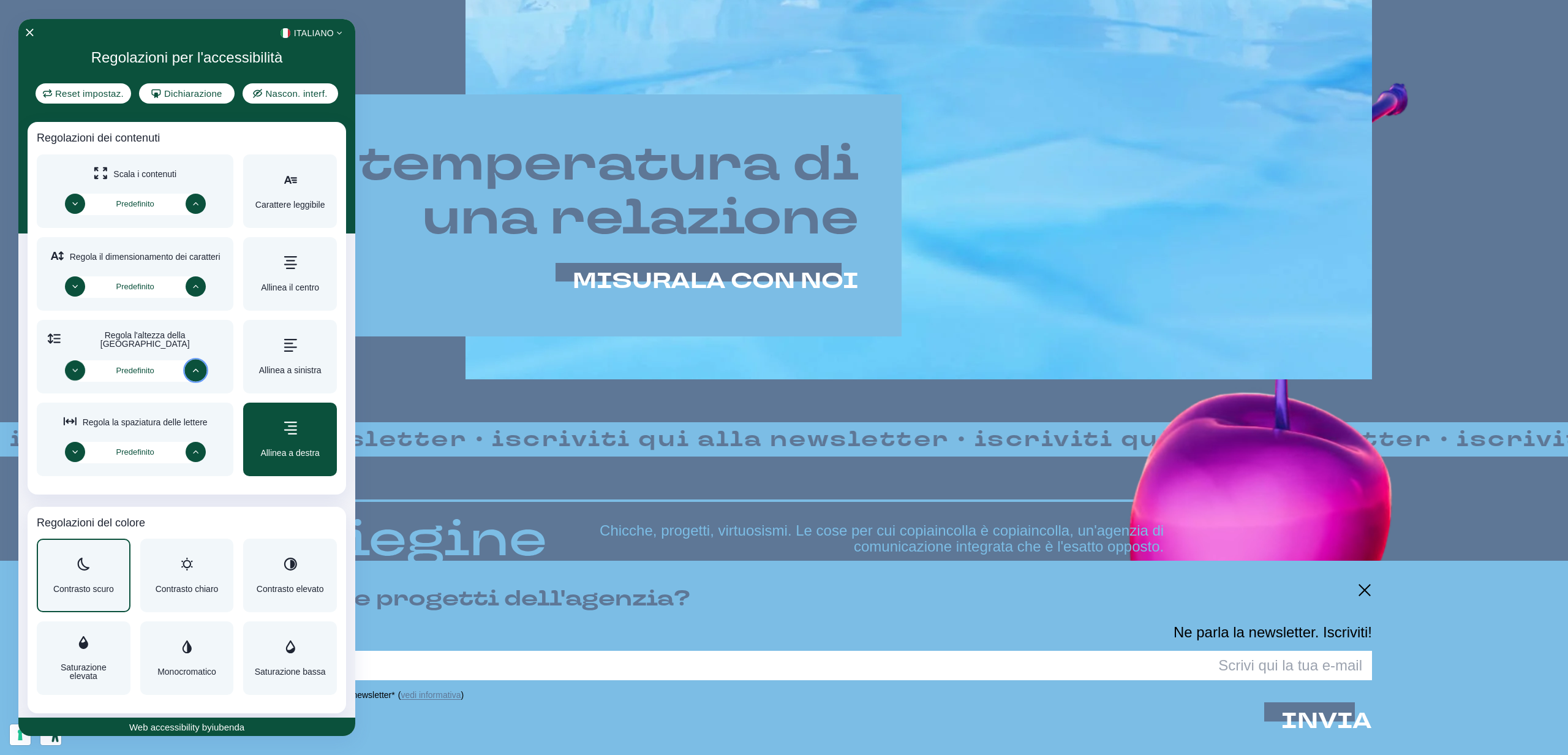
click at [78, 594] on div "Contrasto scuro" at bounding box center [83, 575] width 94 height 74
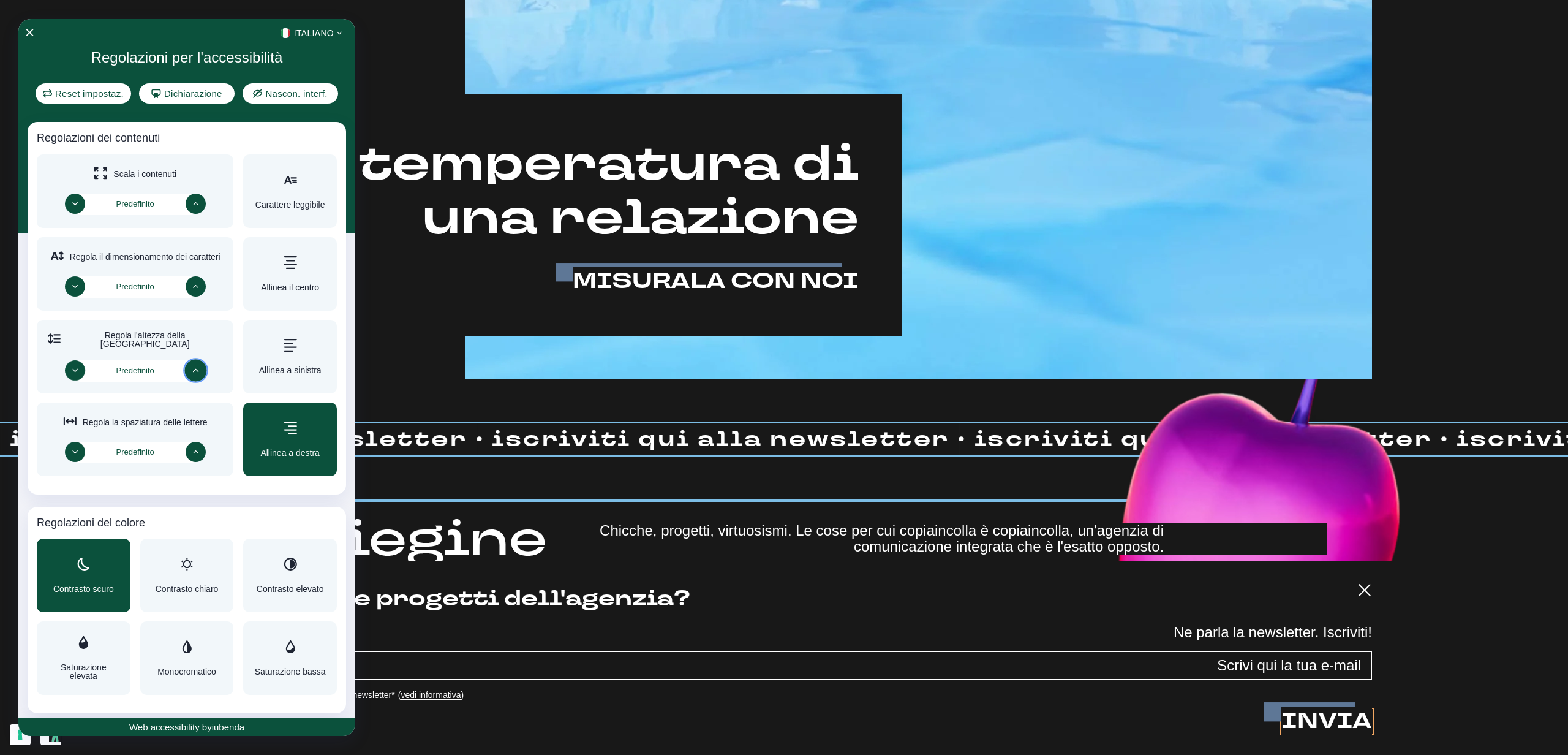
click at [81, 592] on span "Contrasto scuro" at bounding box center [83, 589] width 60 height 9
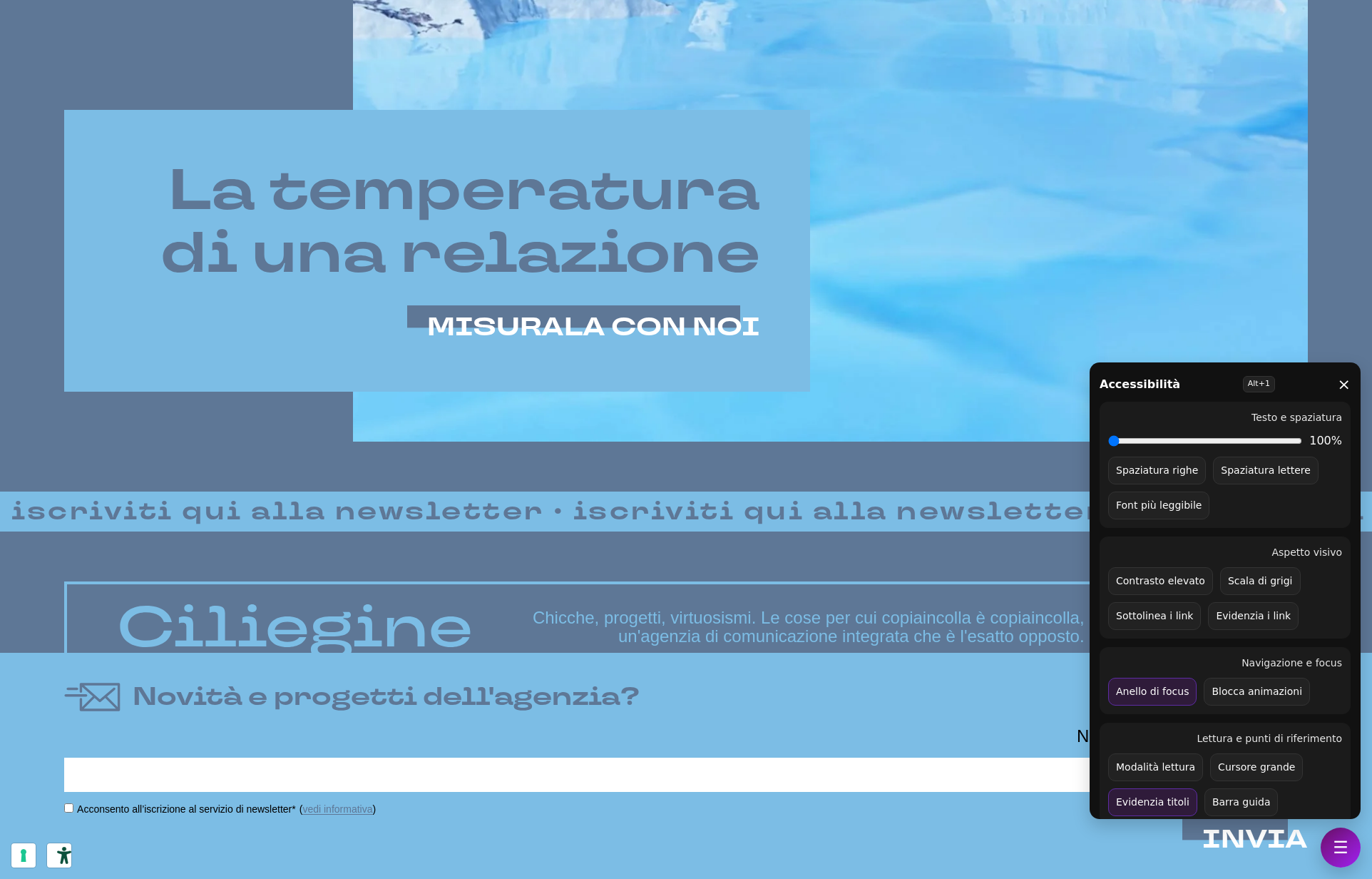
scroll to position [579, 0]
